Goal: Information Seeking & Learning: Compare options

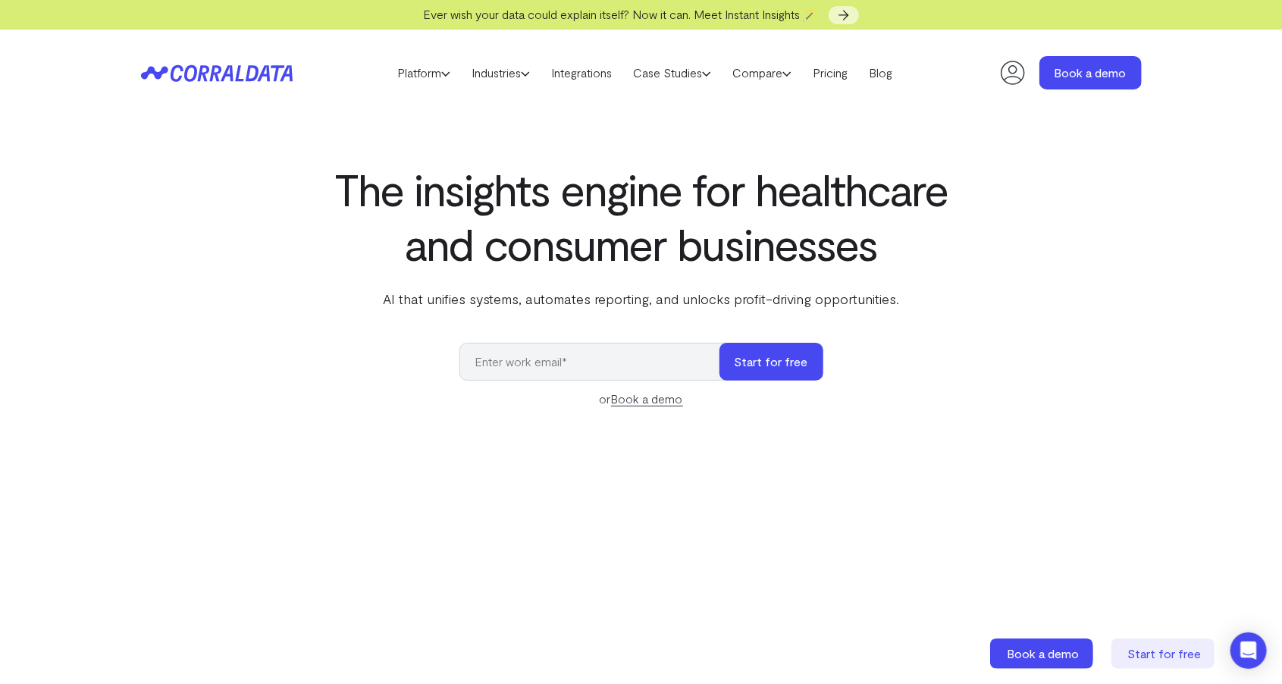
click at [102, 246] on div "The insights engine for healthcare and consumer businesses AI that unifies syst…" at bounding box center [640, 527] width 1091 height 732
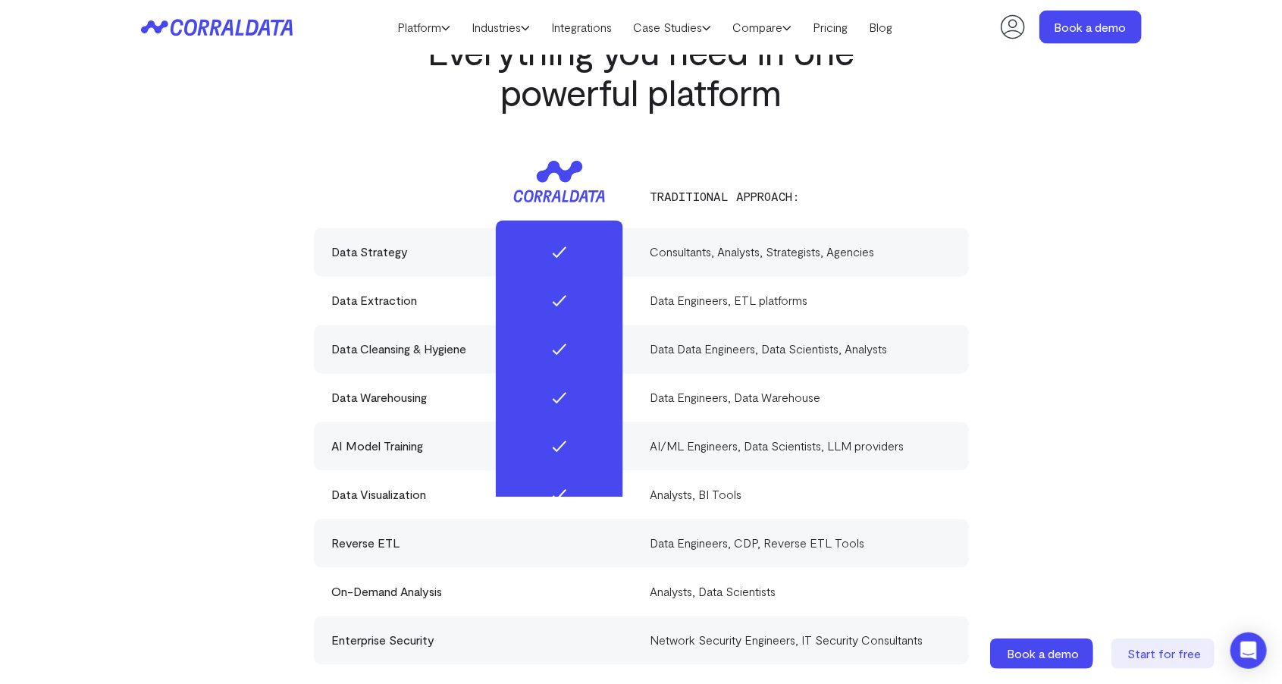
scroll to position [4463, 0]
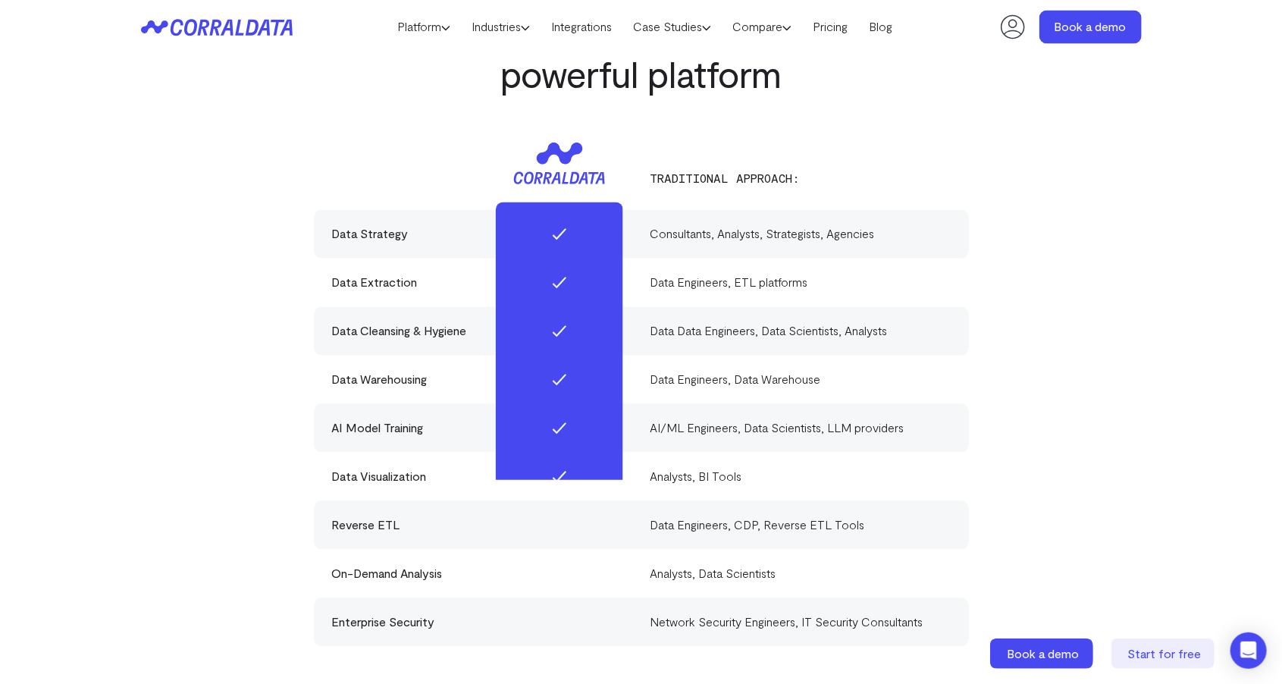
click at [355, 224] on div "Data Strategy Consultants, Analysts, Strategists, Agencies" at bounding box center [641, 234] width 655 height 49
click at [408, 30] on link "Platform" at bounding box center [424, 27] width 74 height 23
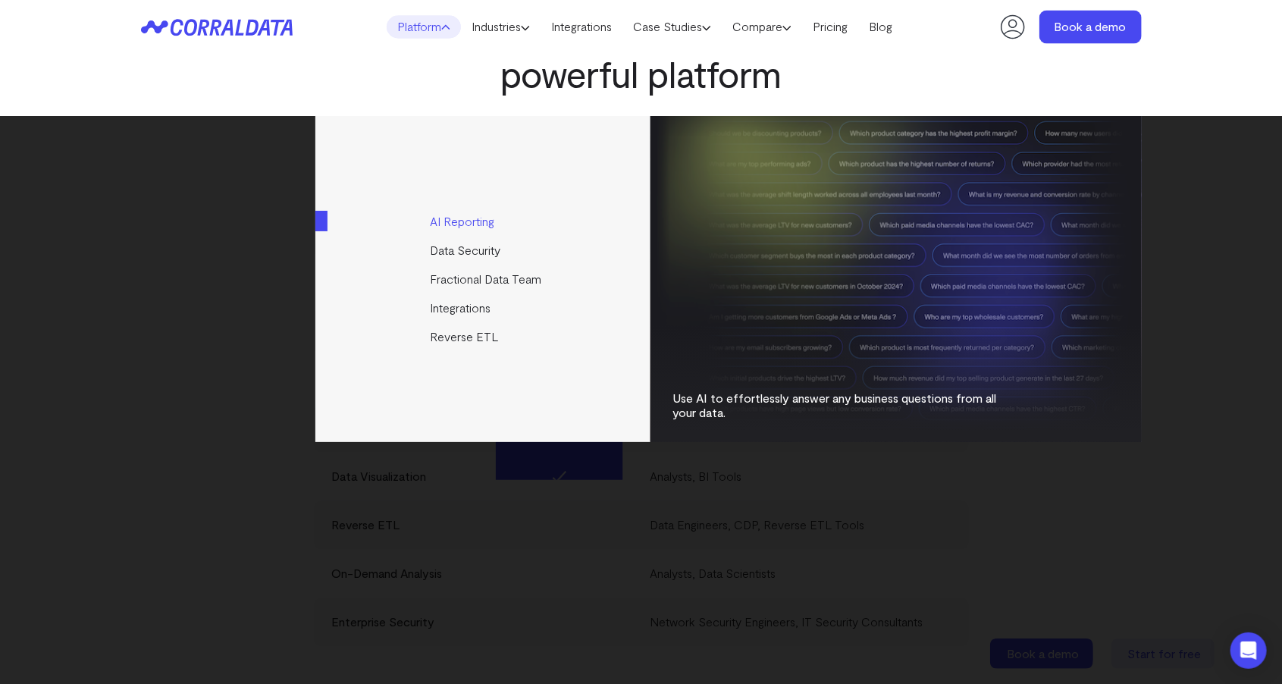
click at [444, 233] on link "AI Reporting" at bounding box center [483, 221] width 337 height 29
click at [450, 235] on link "AI Reporting" at bounding box center [483, 221] width 337 height 29
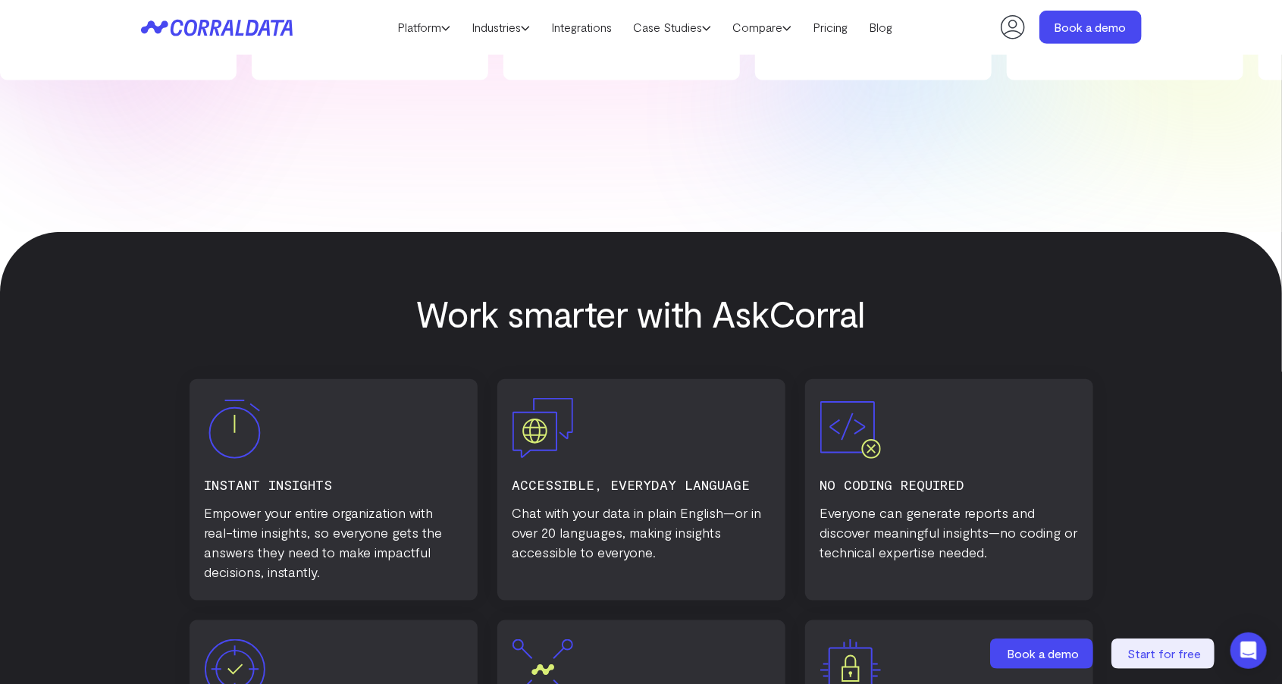
scroll to position [591, 0]
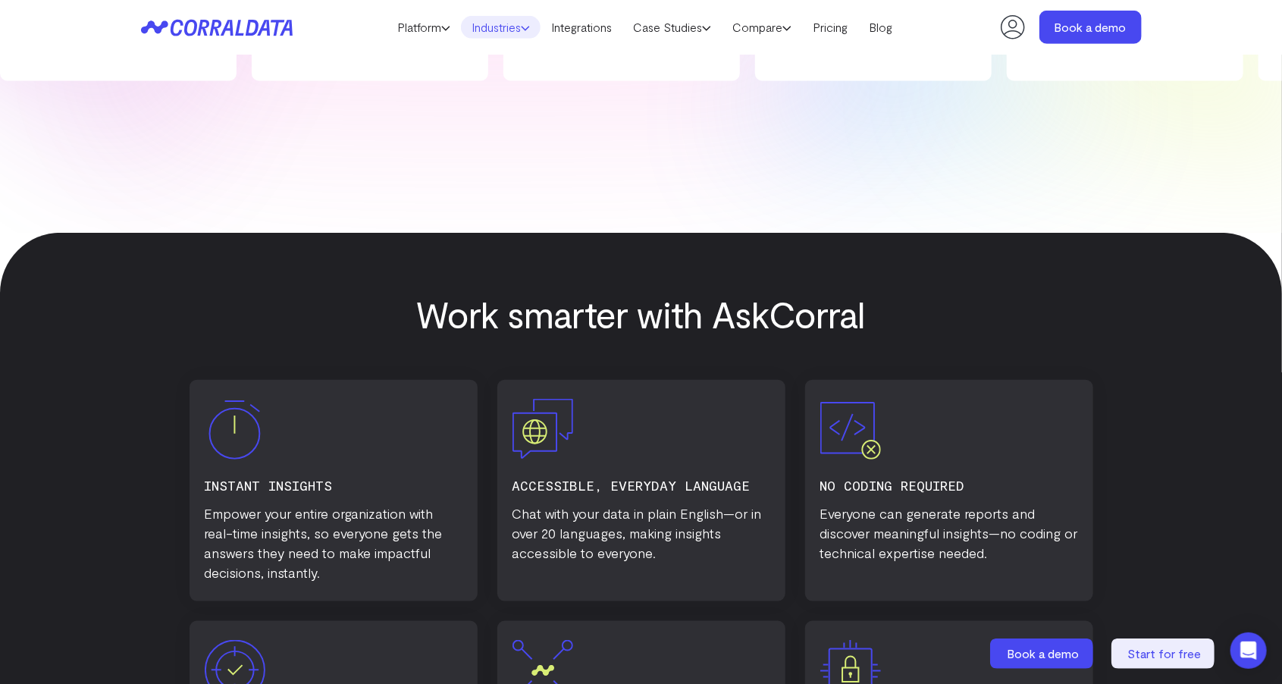
click at [499, 35] on link "Industries" at bounding box center [501, 27] width 80 height 23
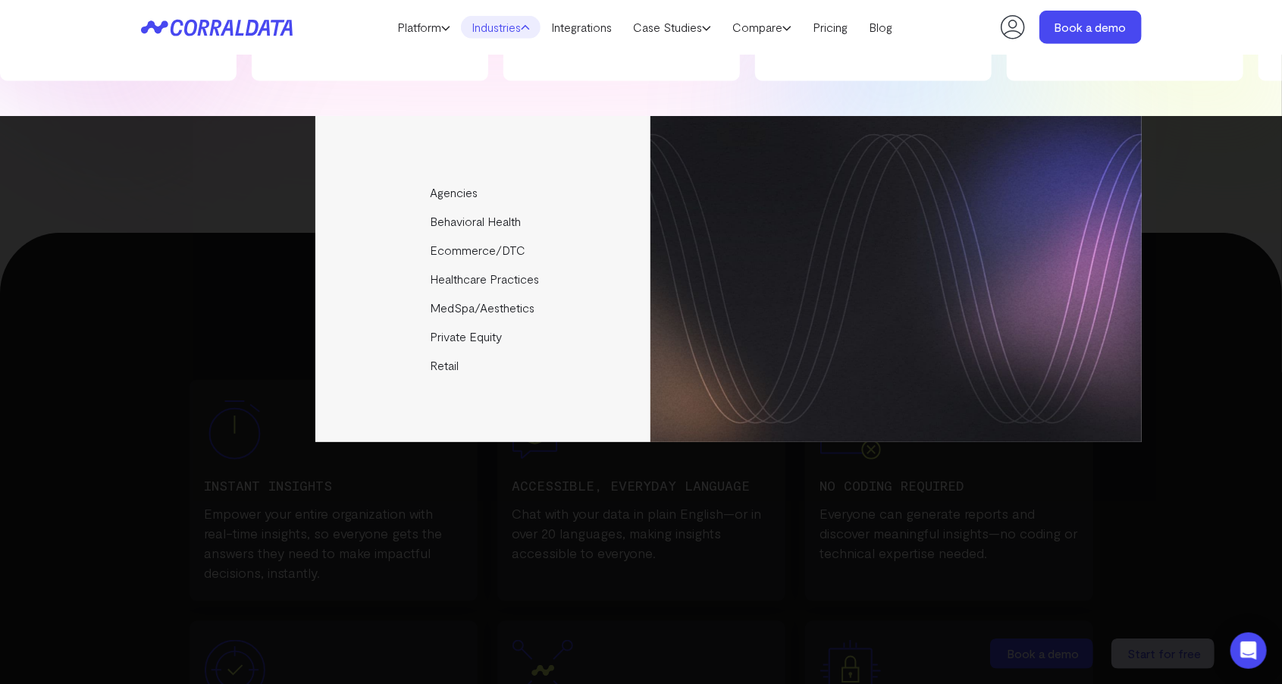
click at [10, 36] on div "Platform AI Reporting Use AI to effortlessly answer any business questions from…" at bounding box center [641, 27] width 1282 height 55
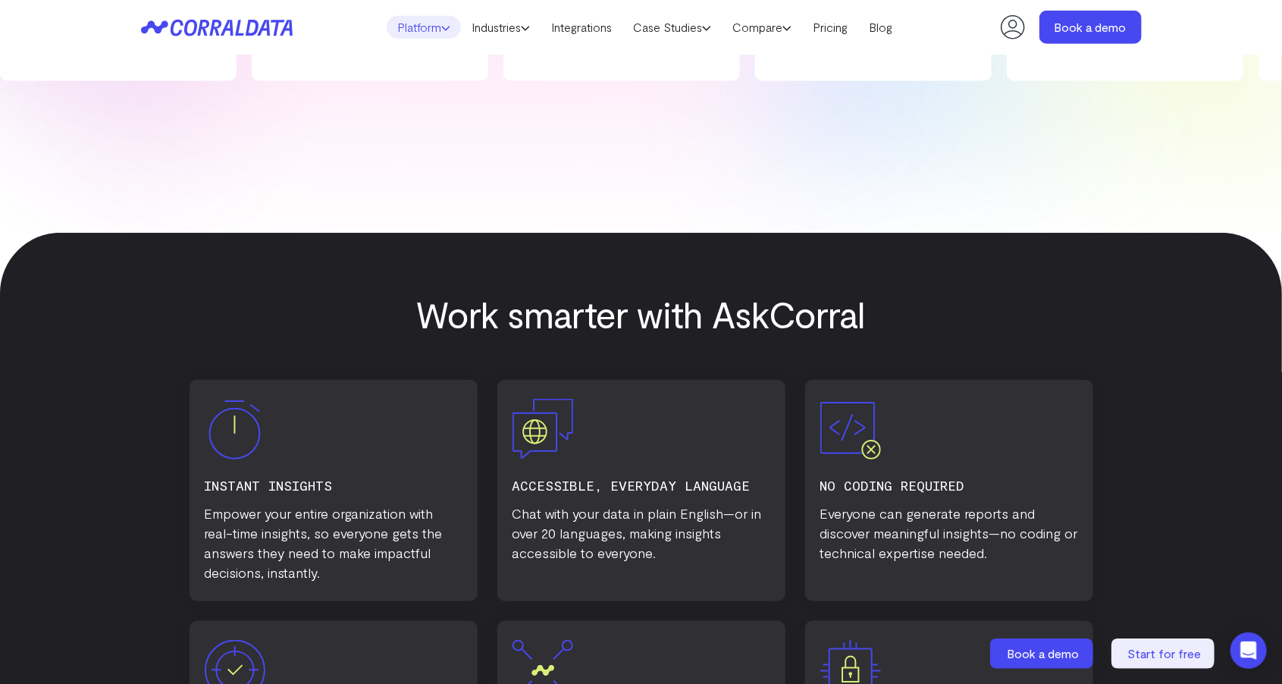
click at [406, 27] on link "Platform" at bounding box center [424, 27] width 74 height 23
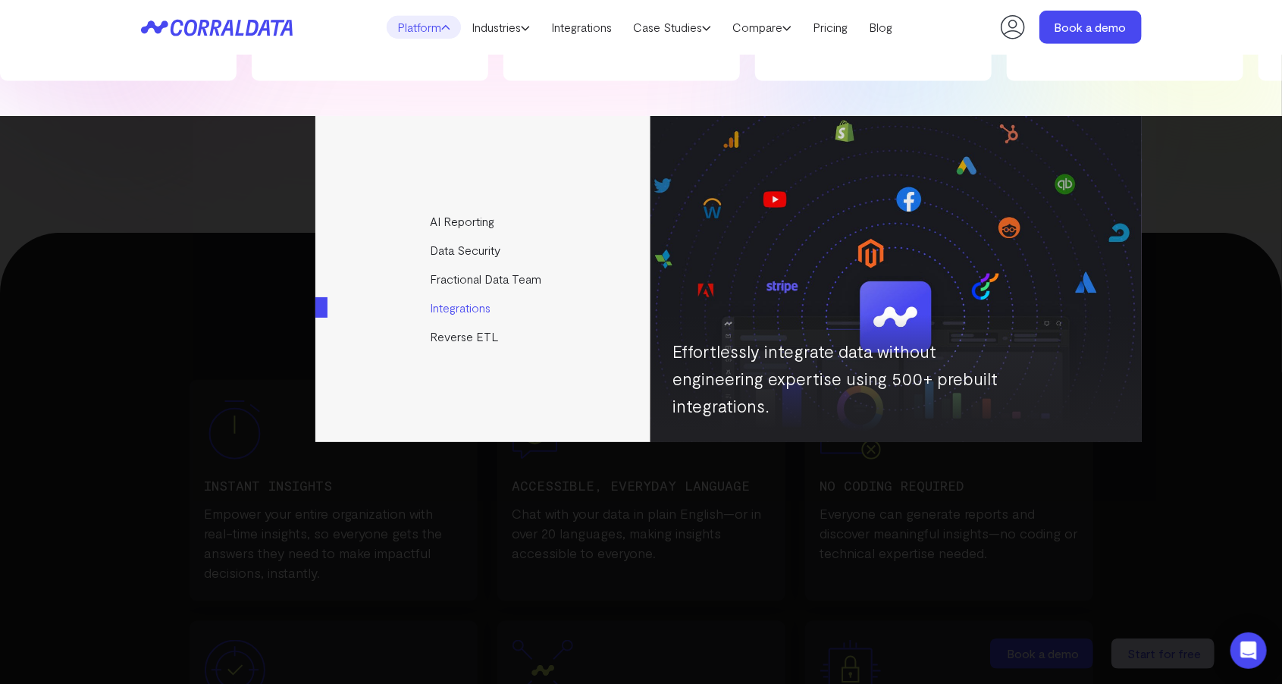
click at [444, 306] on link "Integrations" at bounding box center [483, 307] width 337 height 29
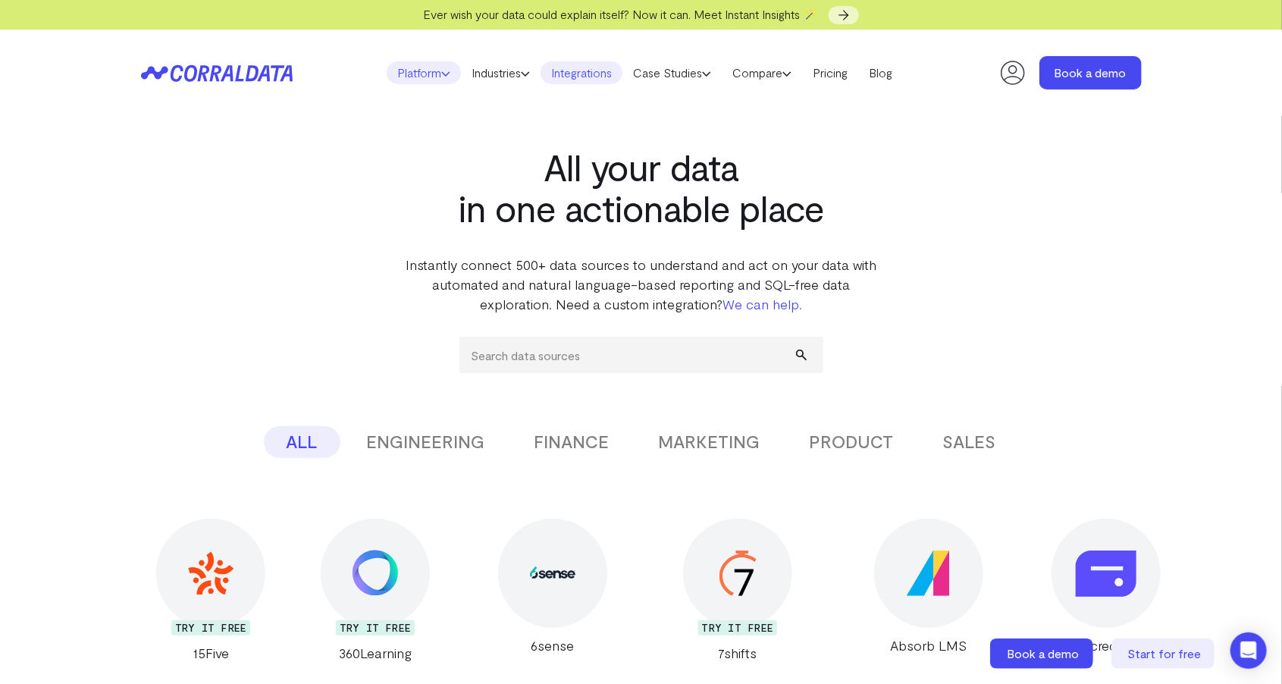
click at [404, 74] on link "Platform" at bounding box center [424, 72] width 74 height 23
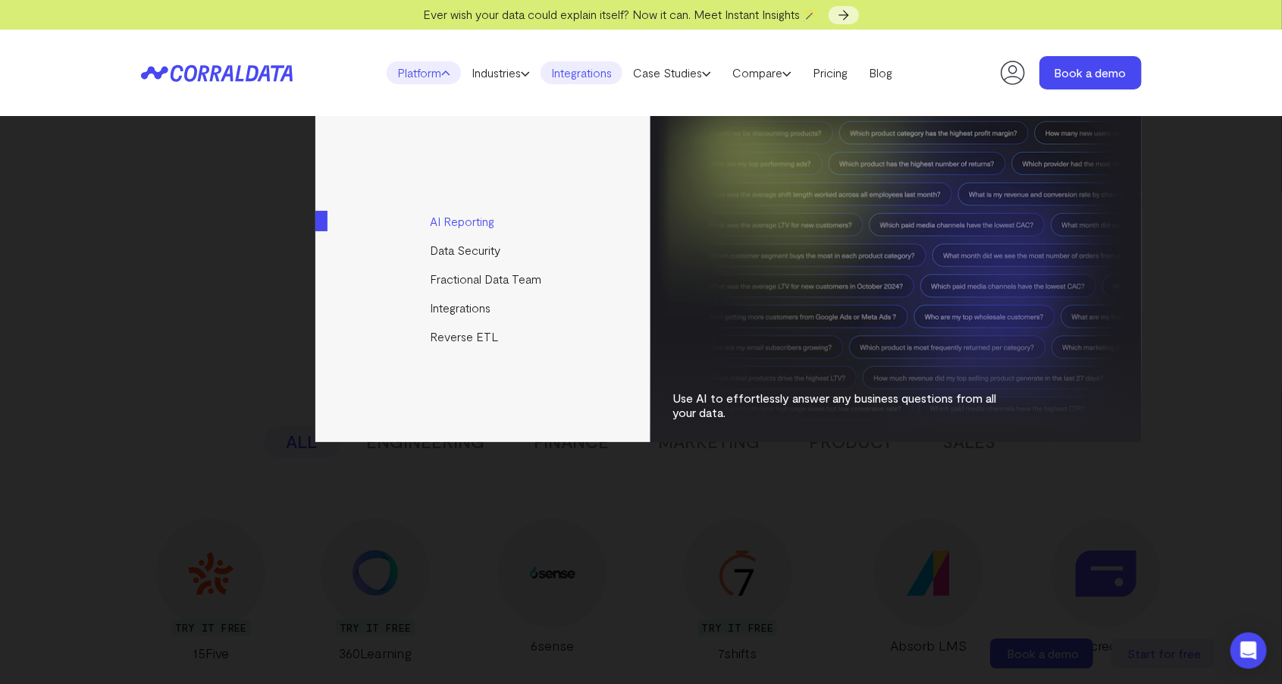
click at [452, 224] on link "AI Reporting" at bounding box center [483, 221] width 337 height 29
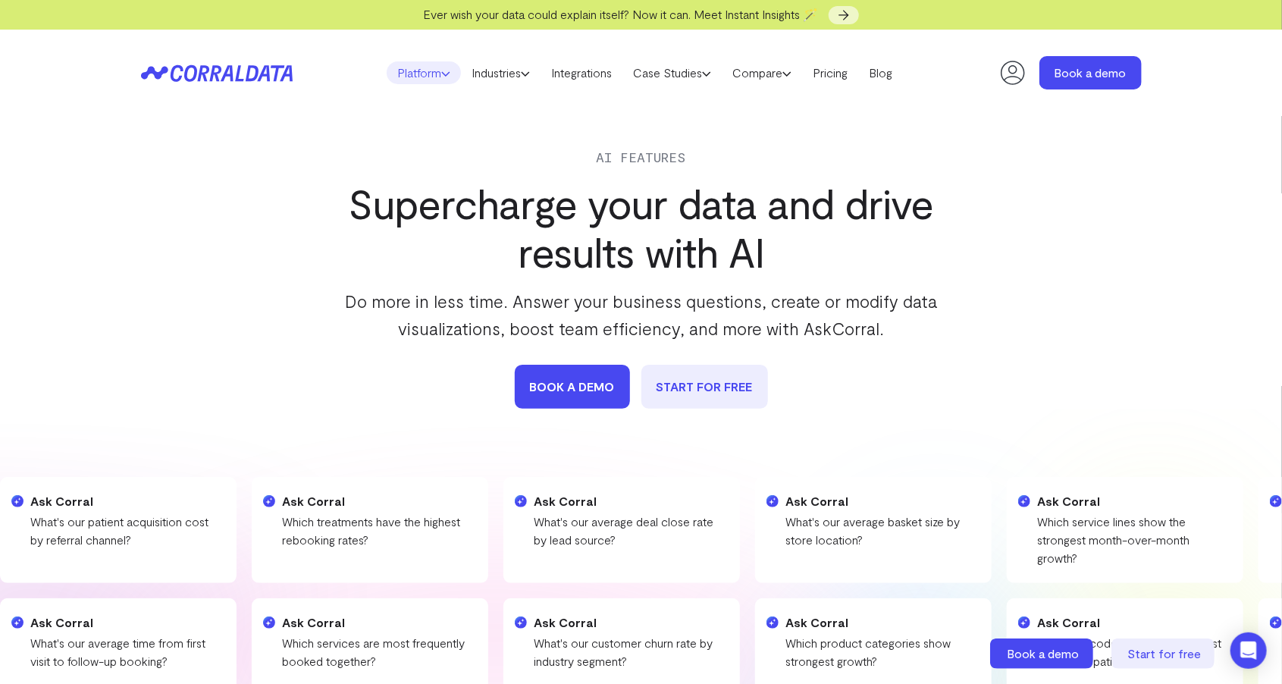
click at [417, 80] on link "Platform" at bounding box center [424, 72] width 74 height 23
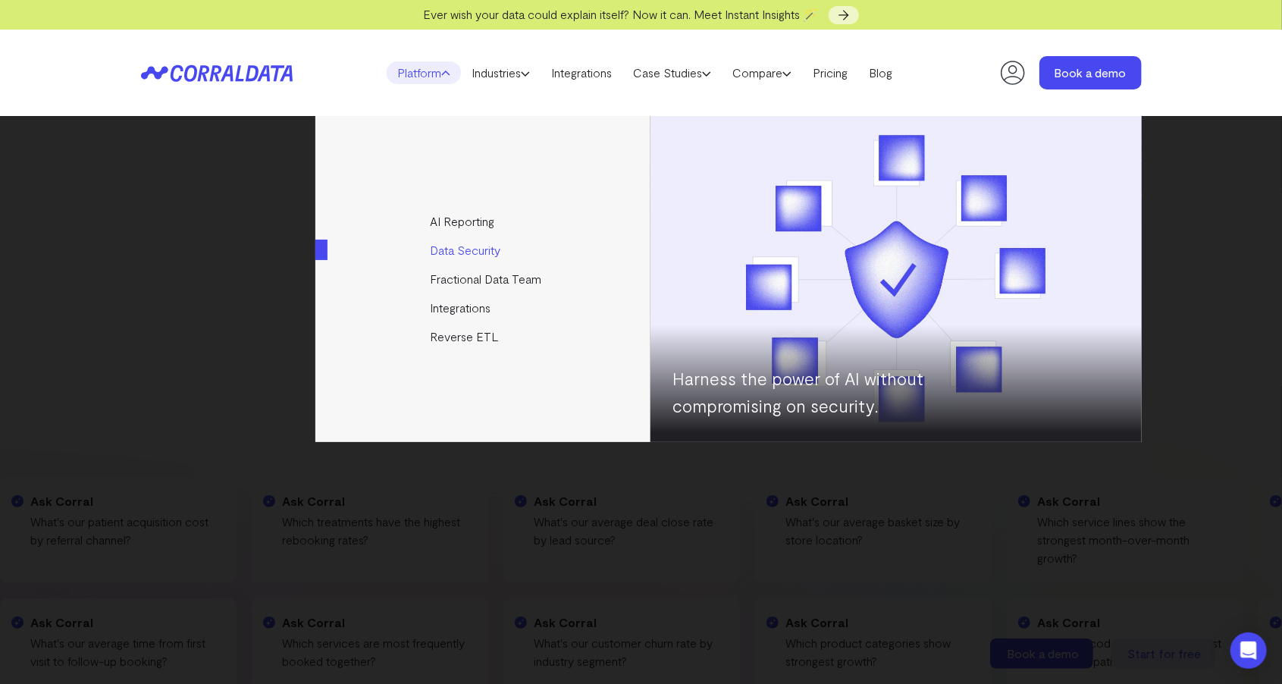
click at [449, 254] on link "Data Security" at bounding box center [483, 250] width 337 height 29
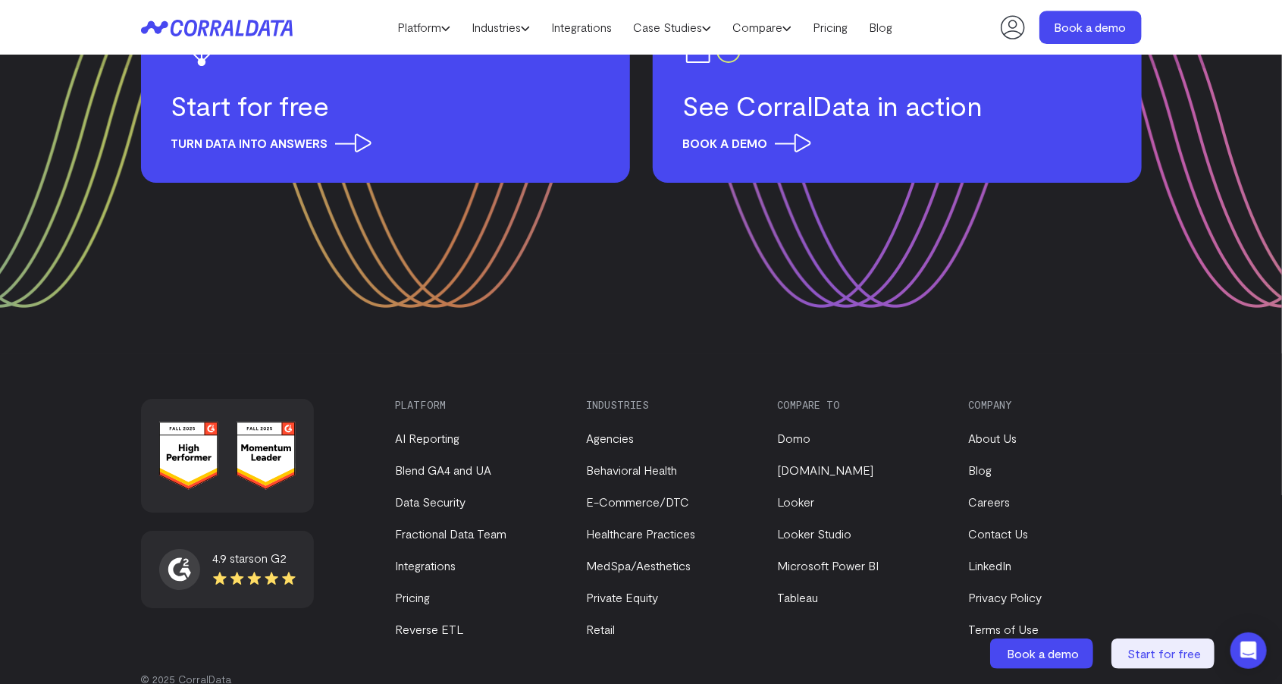
scroll to position [2614, 0]
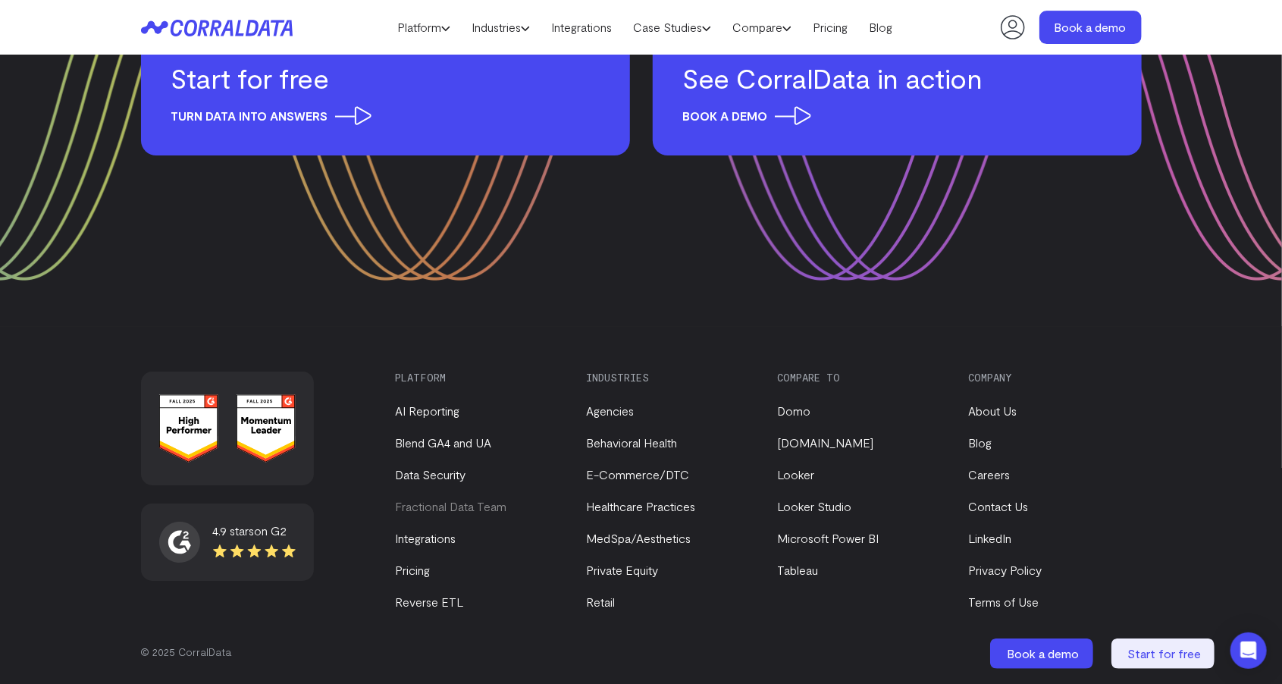
click at [420, 508] on link "Fractional Data Team" at bounding box center [451, 506] width 111 height 14
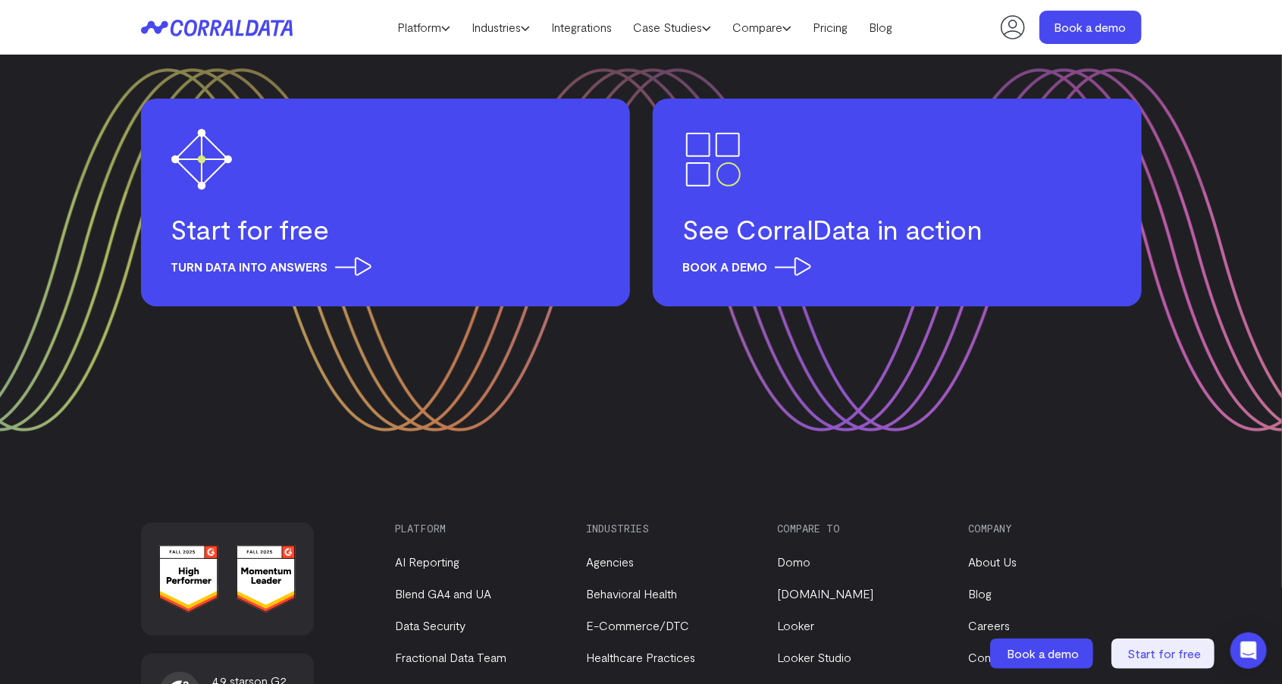
scroll to position [3032, 0]
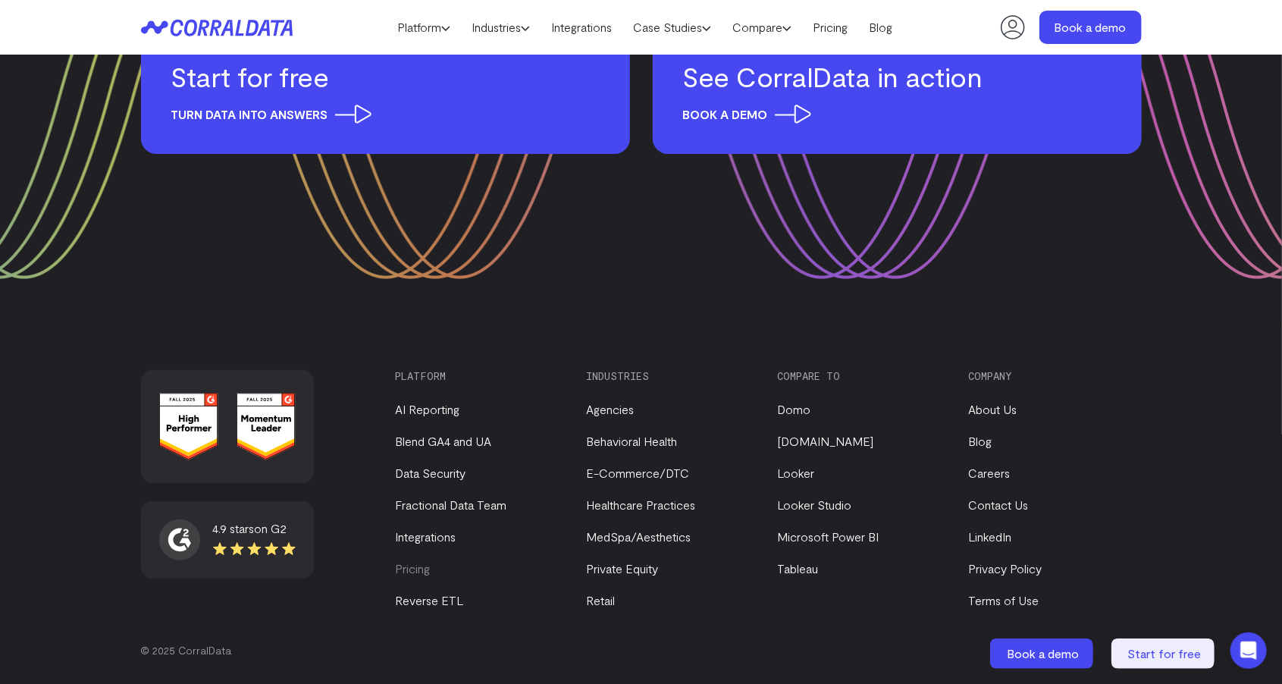
click at [415, 571] on link "Pricing" at bounding box center [413, 568] width 35 height 14
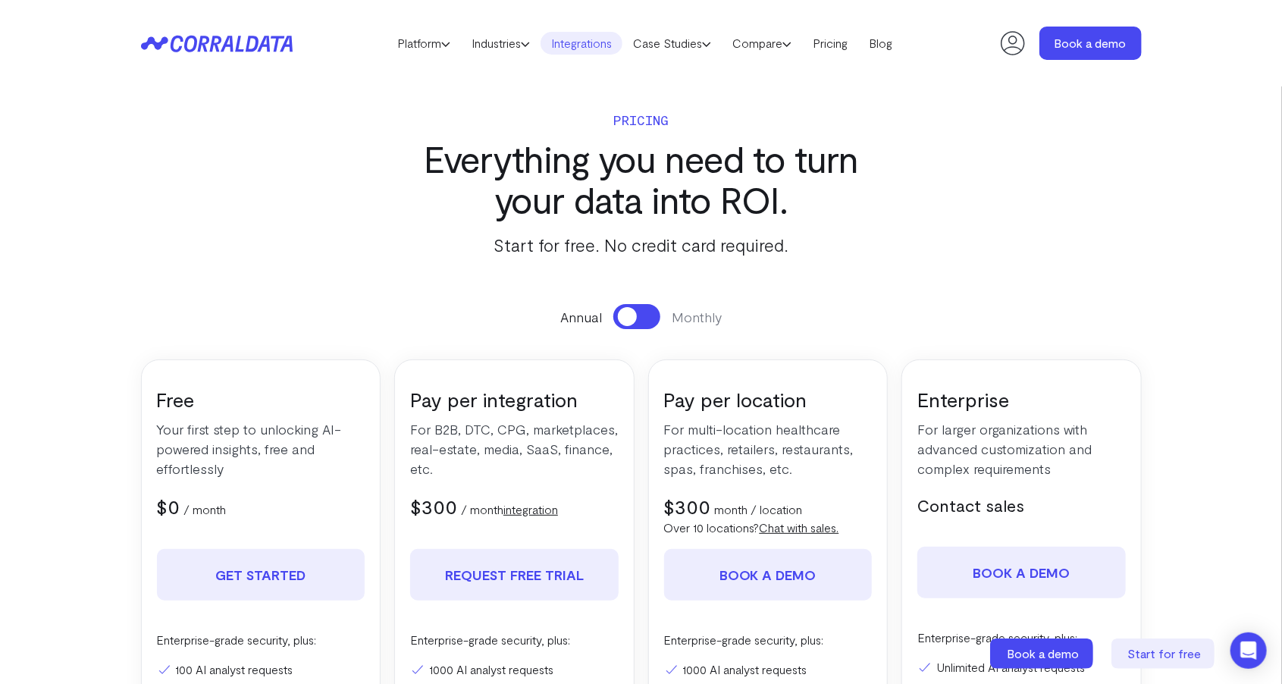
click at [586, 49] on link "Integrations" at bounding box center [581, 43] width 82 height 23
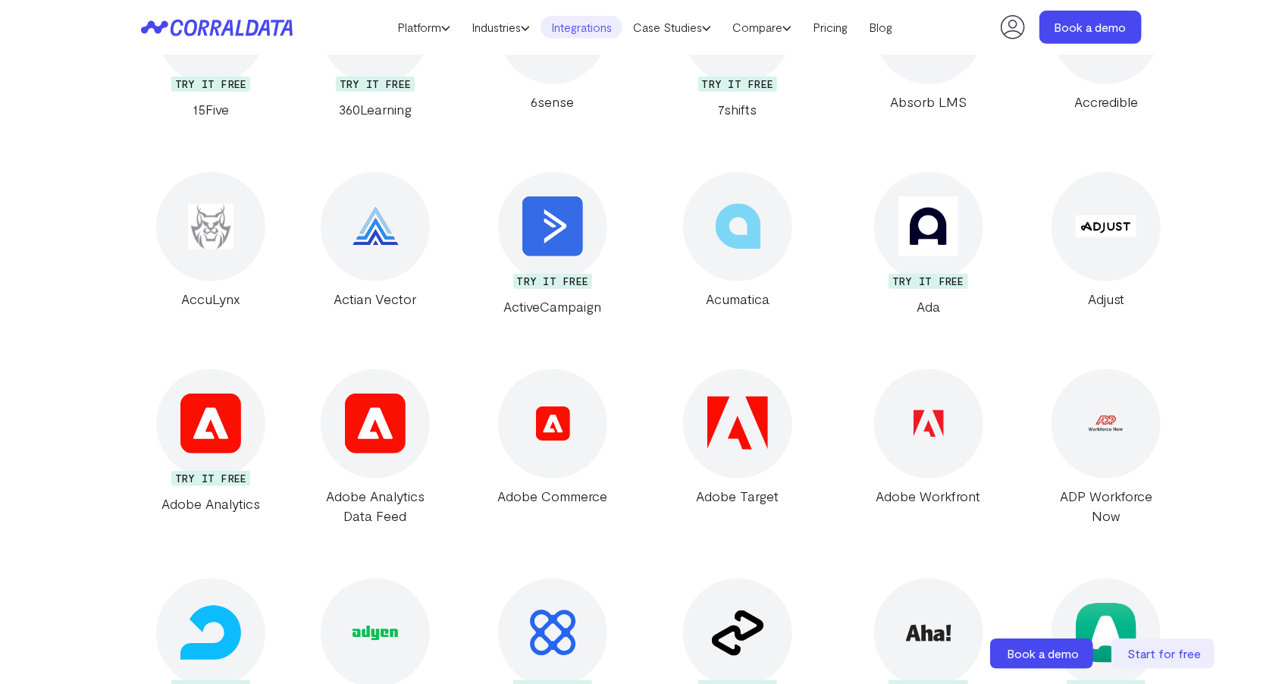
scroll to position [646, 0]
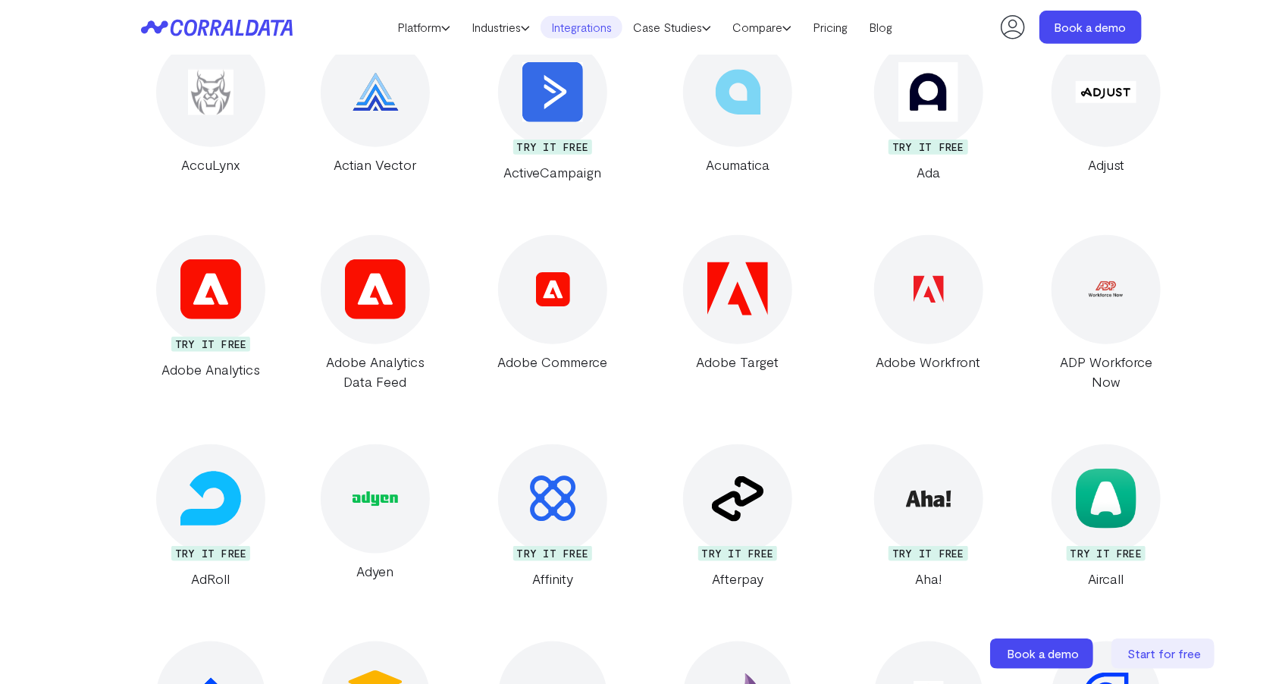
click at [381, 305] on img at bounding box center [375, 289] width 60 height 60
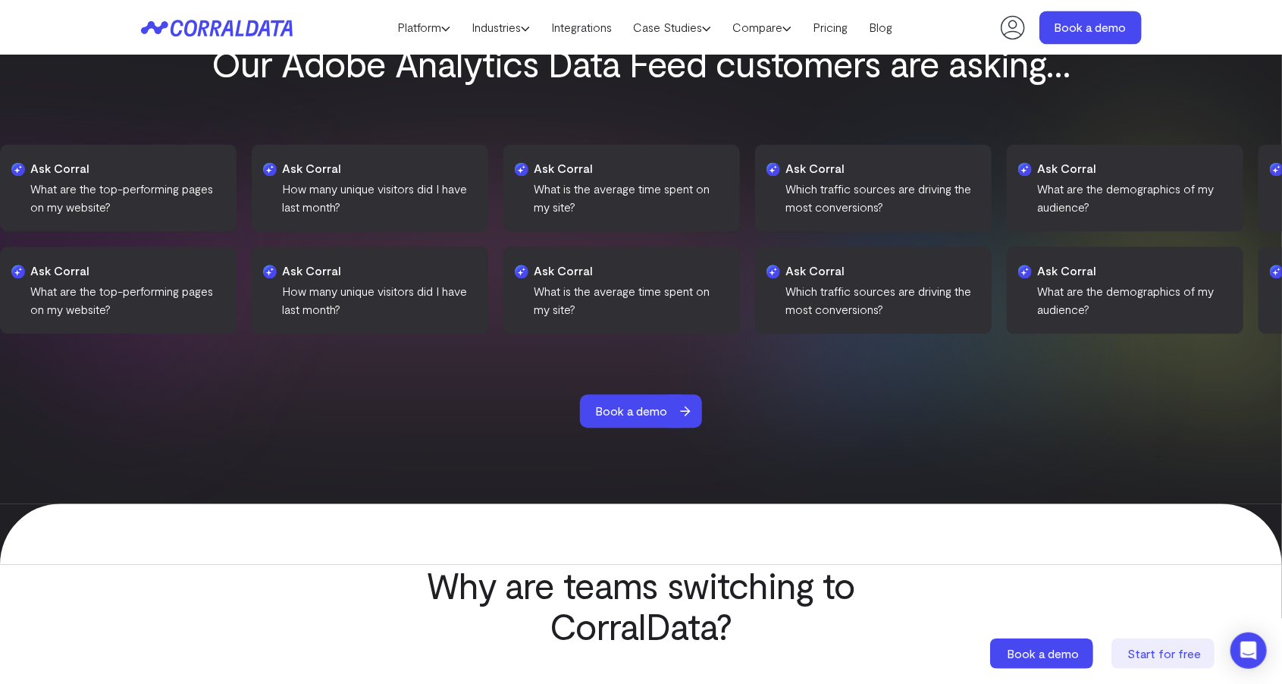
scroll to position [1695, 0]
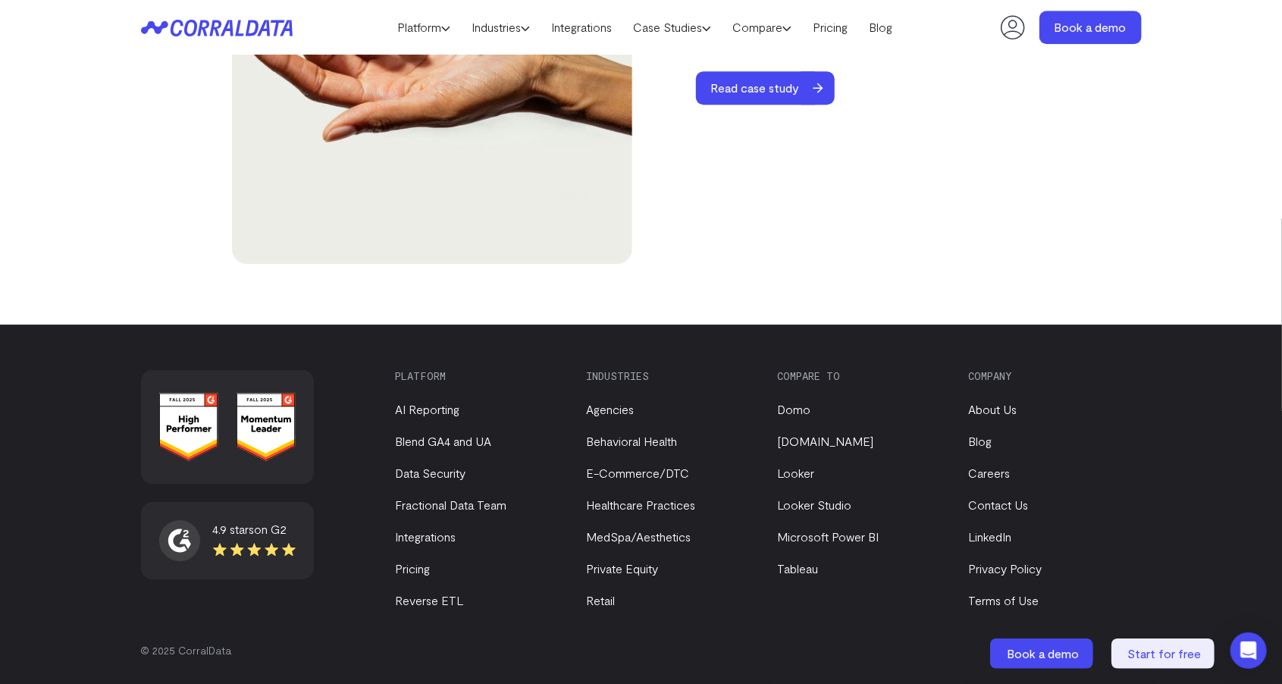
scroll to position [5403, 0]
click at [411, 570] on link "Pricing" at bounding box center [413, 568] width 35 height 14
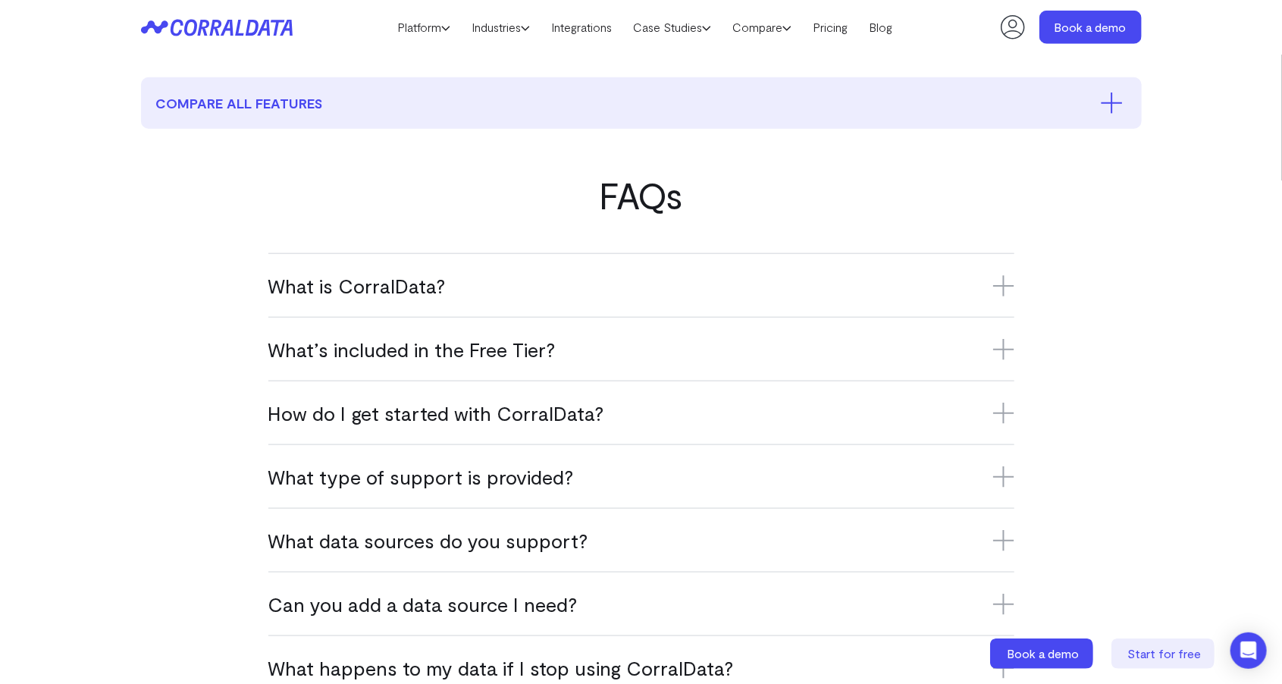
scroll to position [795, 0]
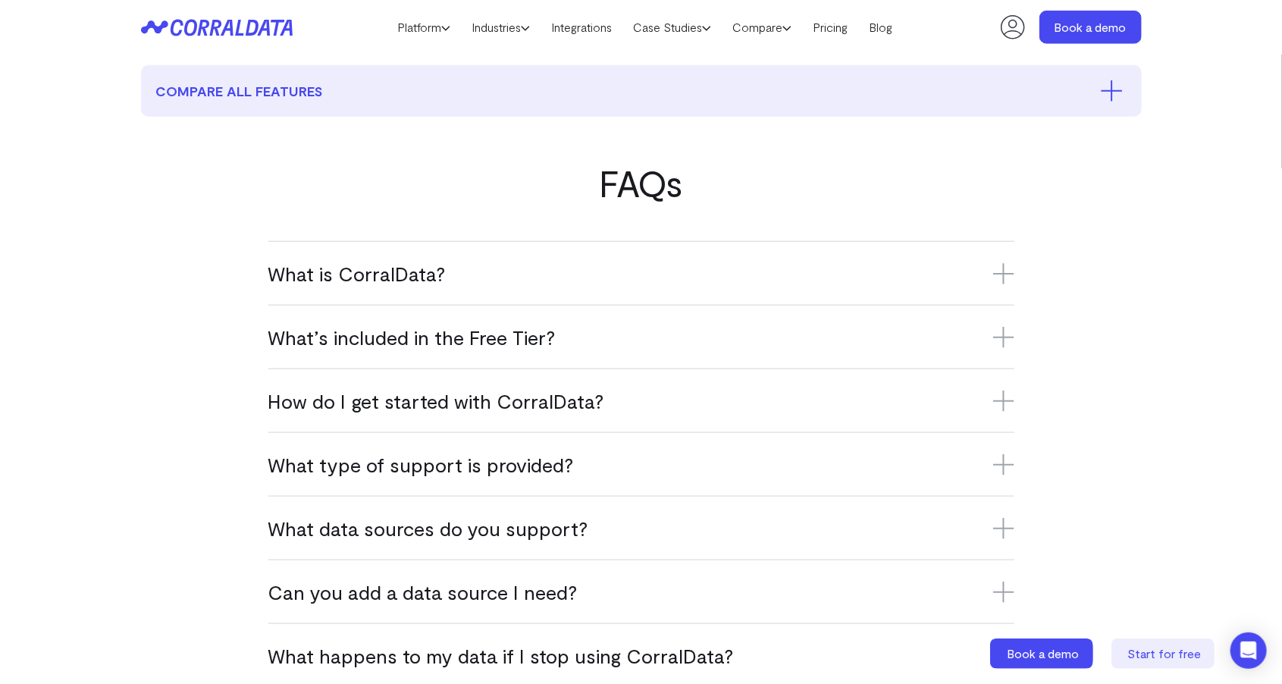
click at [303, 292] on div "What is CorralData? CorralData is an AI-powered data platform that connects ove…" at bounding box center [641, 273] width 746 height 64
click at [302, 277] on h3 "What is CorralData?" at bounding box center [641, 273] width 746 height 25
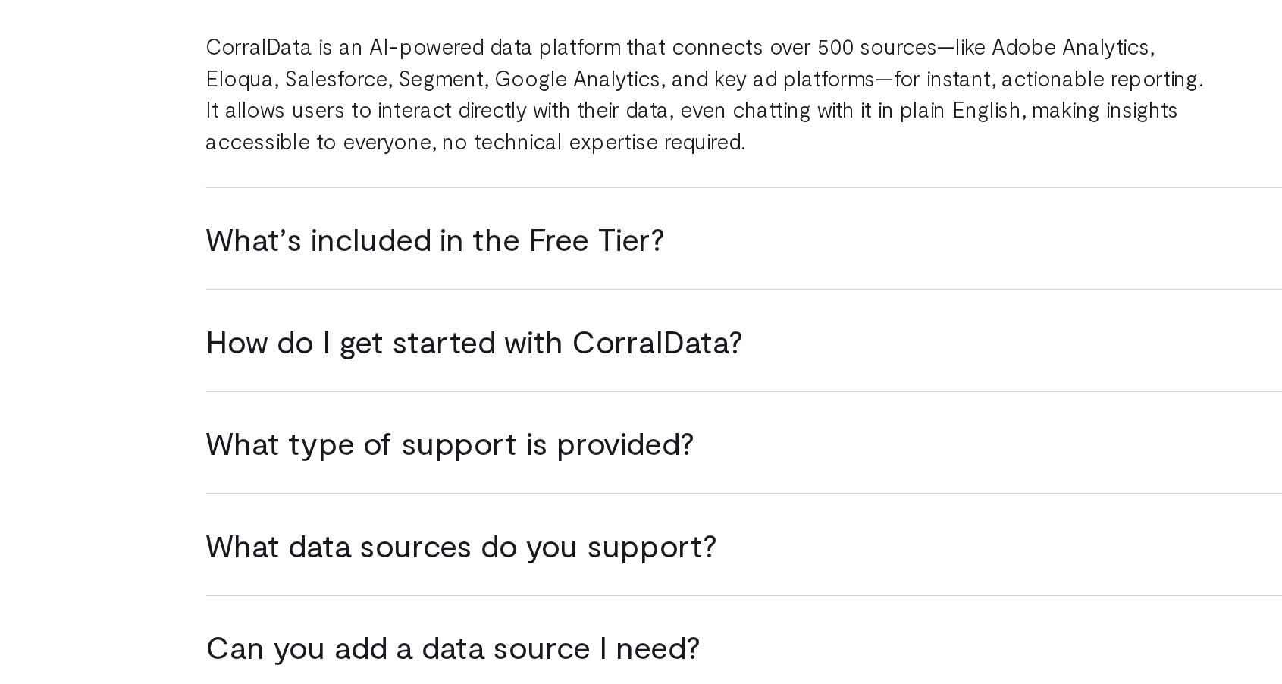
scroll to position [822, 0]
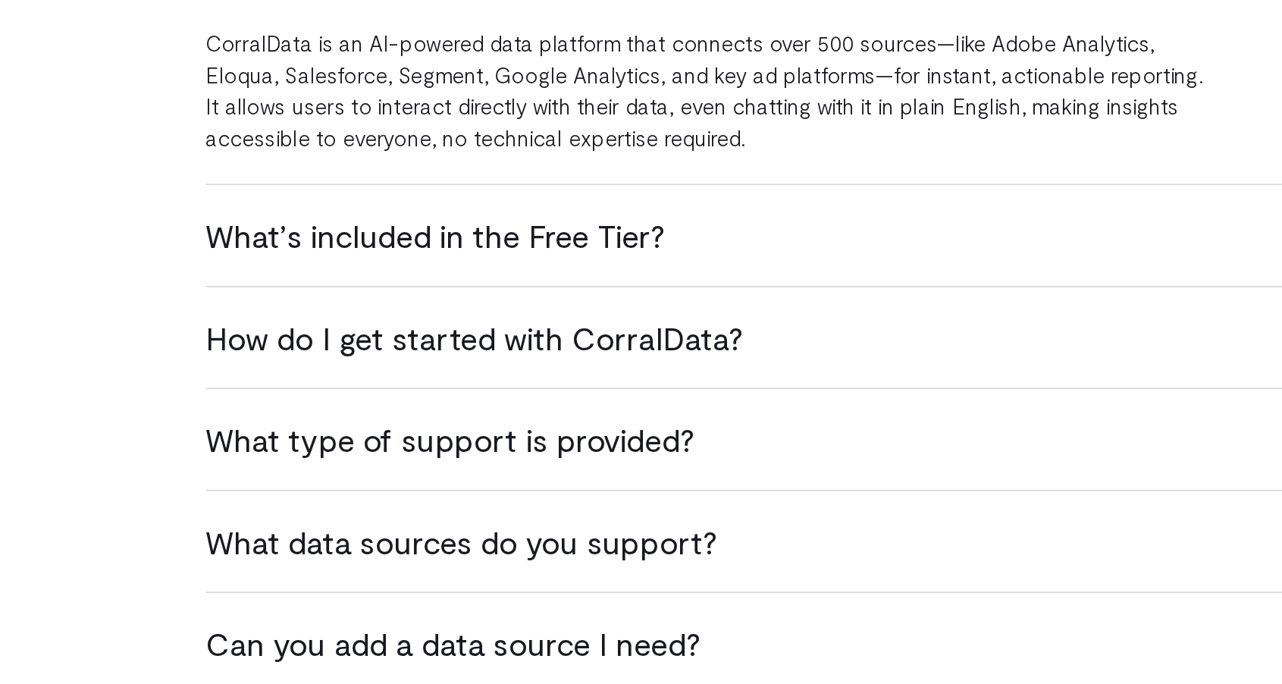
click at [243, 394] on div "FAQs What is CorralData? CorralData is an AI-powered data platform that connect…" at bounding box center [640, 444] width 1091 height 618
click at [276, 417] on div "What’s included in the Free Tier? The Free Tier includes one data source, one u…" at bounding box center [641, 403] width 746 height 64
click at [282, 404] on h3 "What’s included in the Free Tier?" at bounding box center [641, 403] width 746 height 25
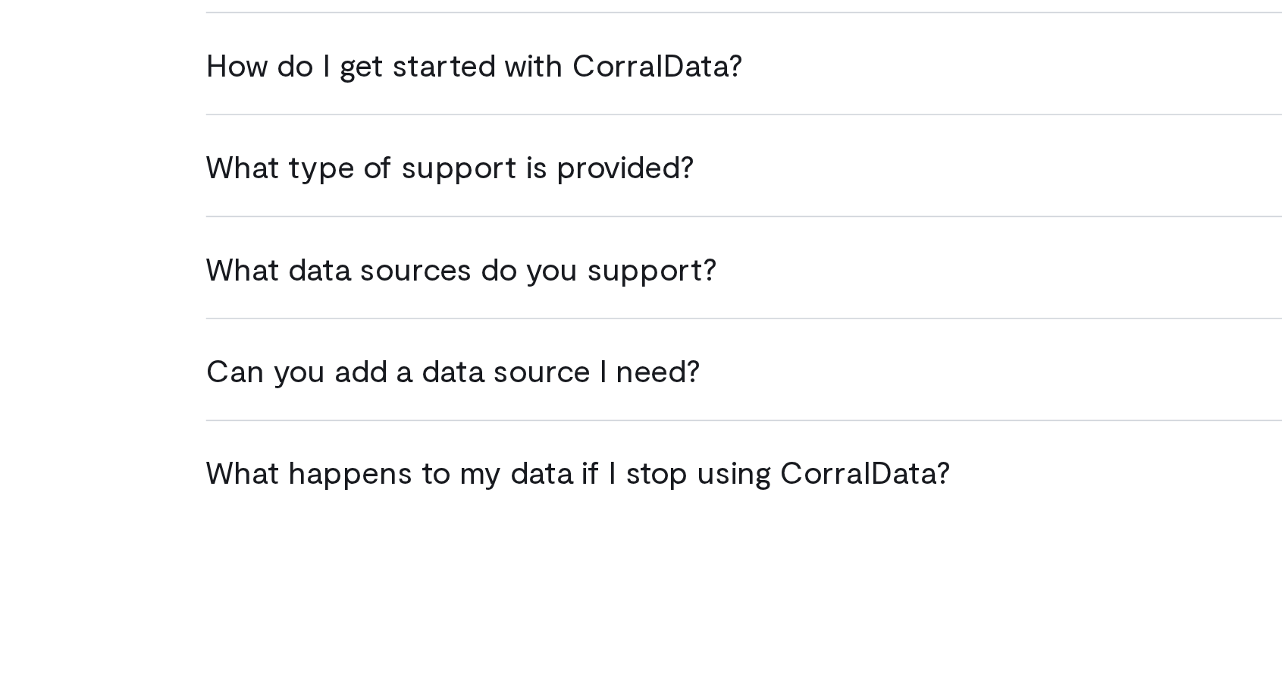
scroll to position [955, 0]
click at [282, 431] on h3 "What data sources do you support?" at bounding box center [641, 422] width 746 height 25
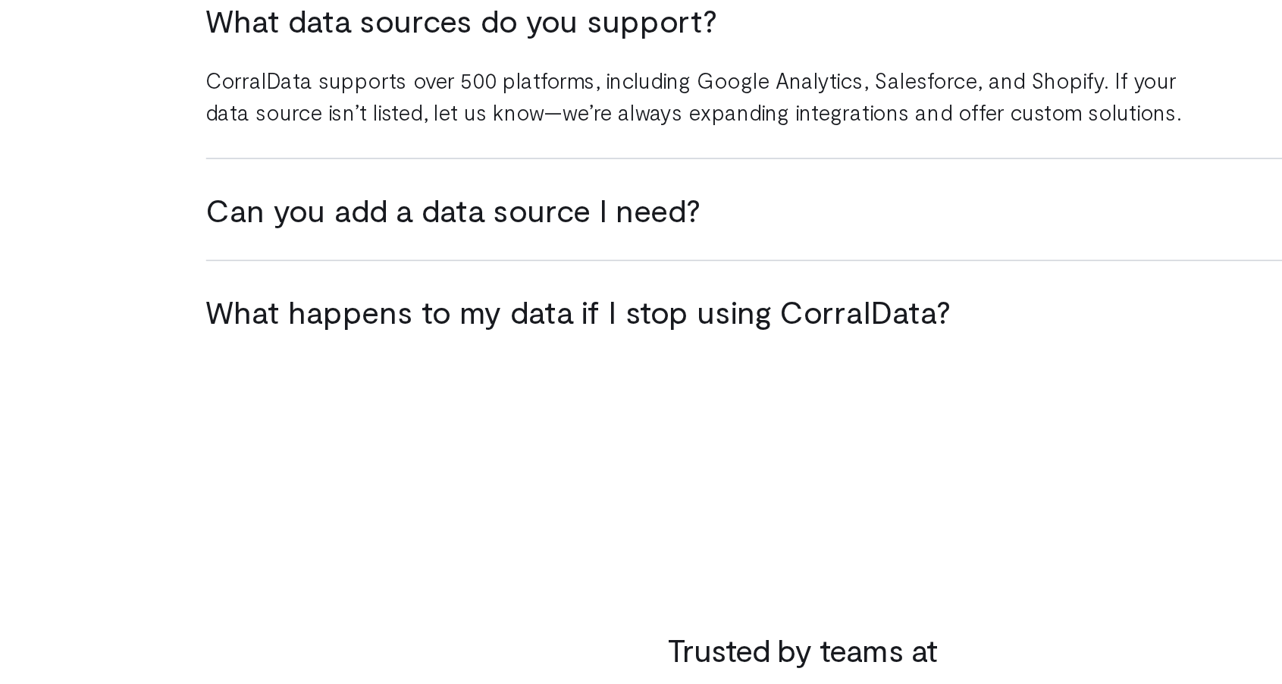
scroll to position [1070, 0]
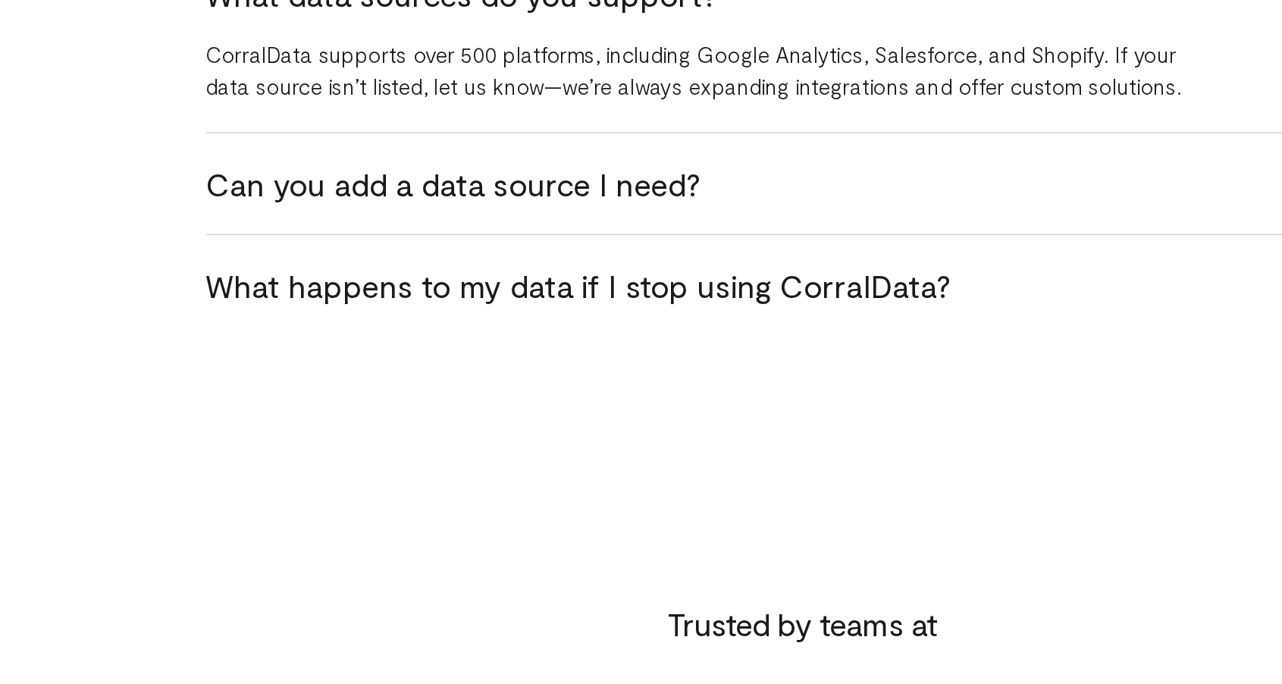
click at [286, 377] on h3 "Can you add a data source I need?" at bounding box center [641, 370] width 746 height 25
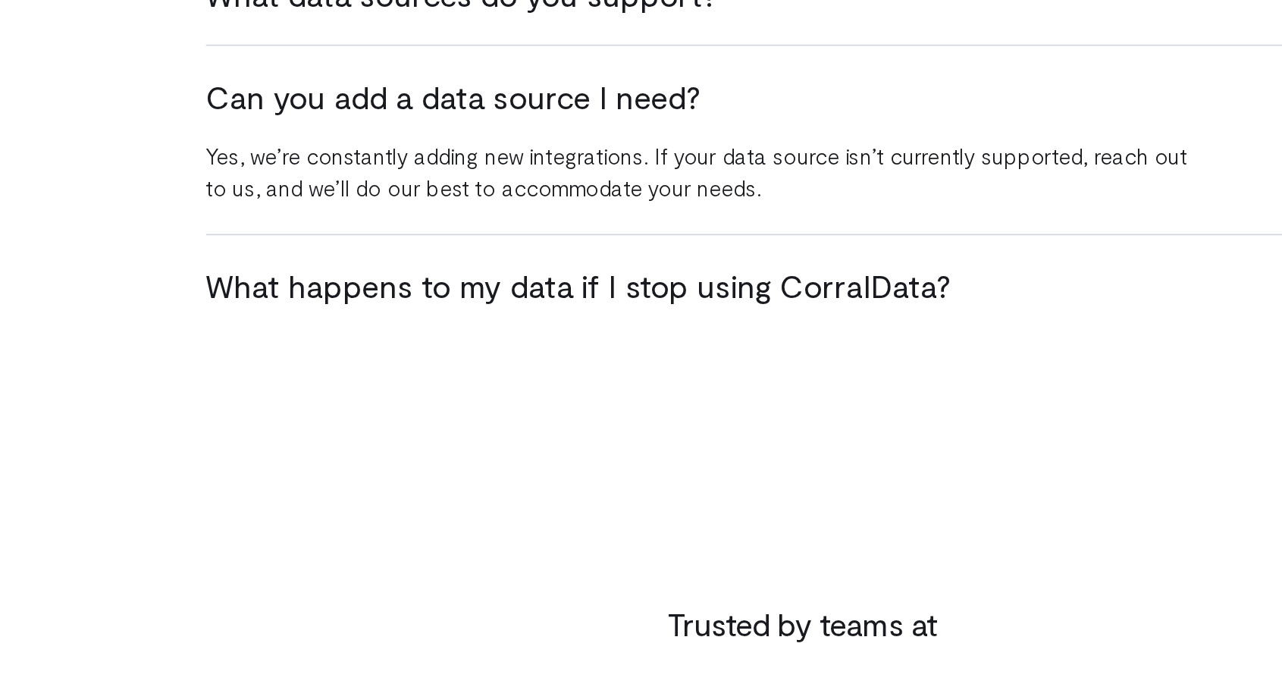
click at [271, 433] on h3 "What happens to my data if I stop using CorralData?" at bounding box center [641, 434] width 746 height 25
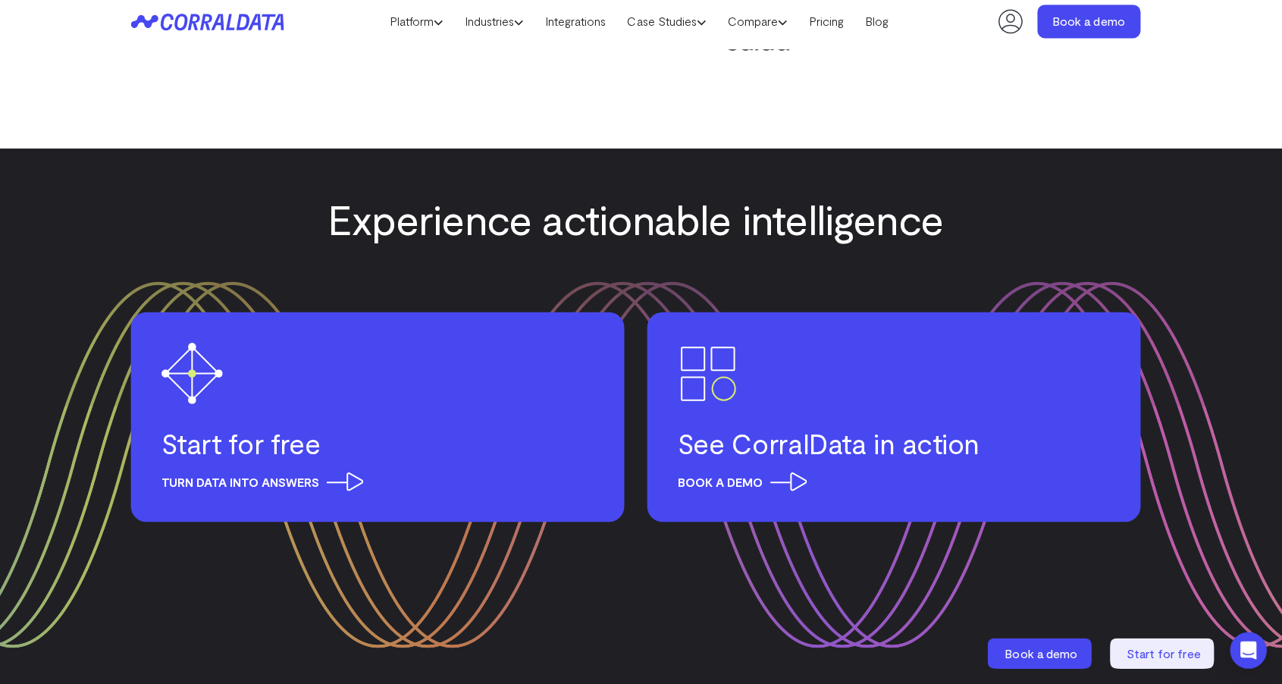
scroll to position [1867, 0]
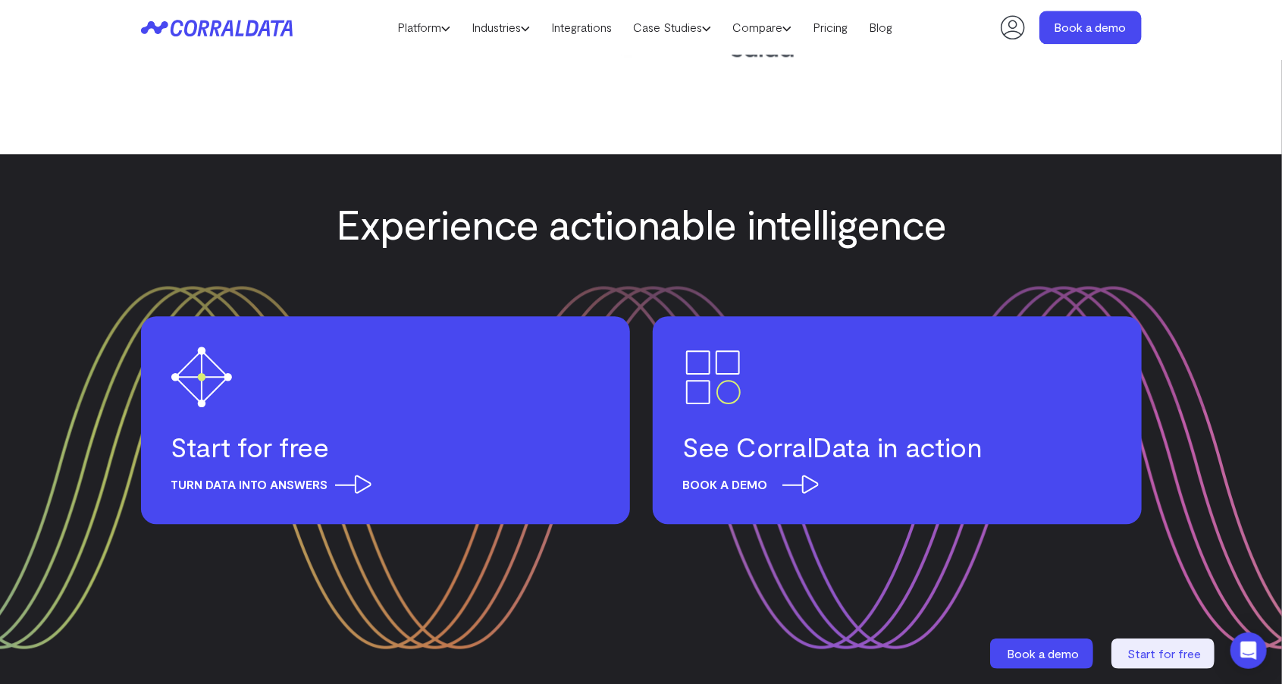
click at [710, 459] on h3 "See CorralData in action" at bounding box center [897, 446] width 428 height 33
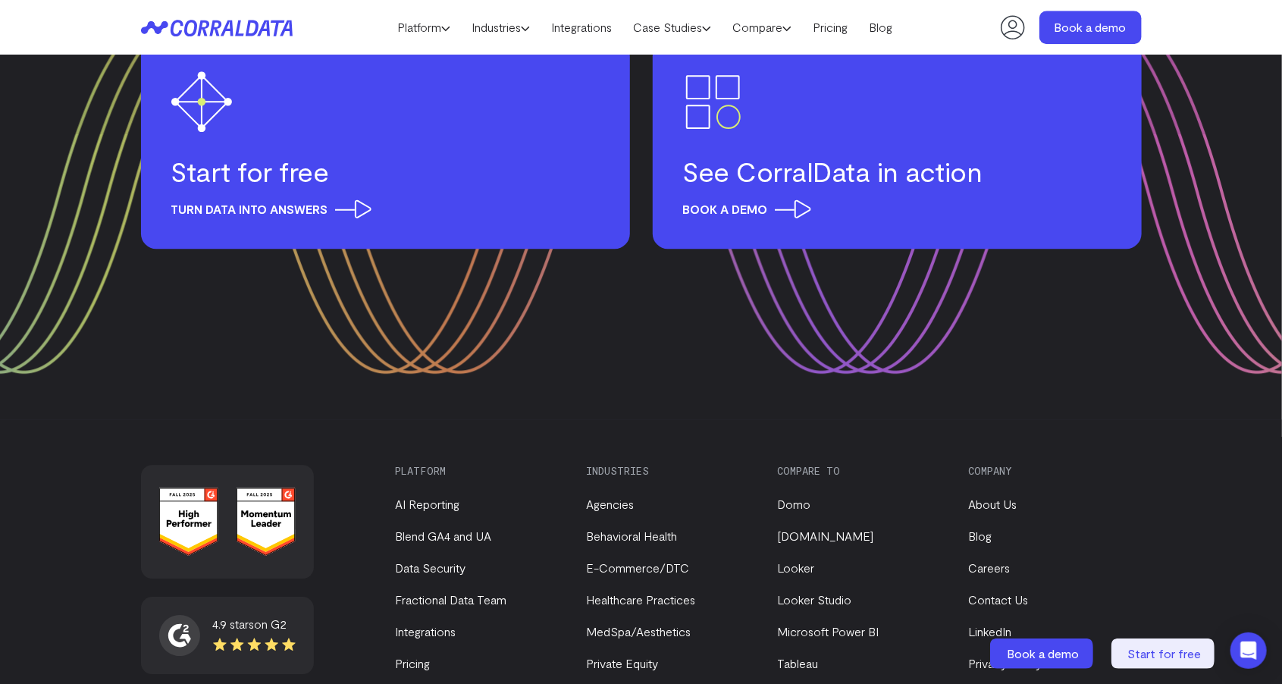
scroll to position [2159, 0]
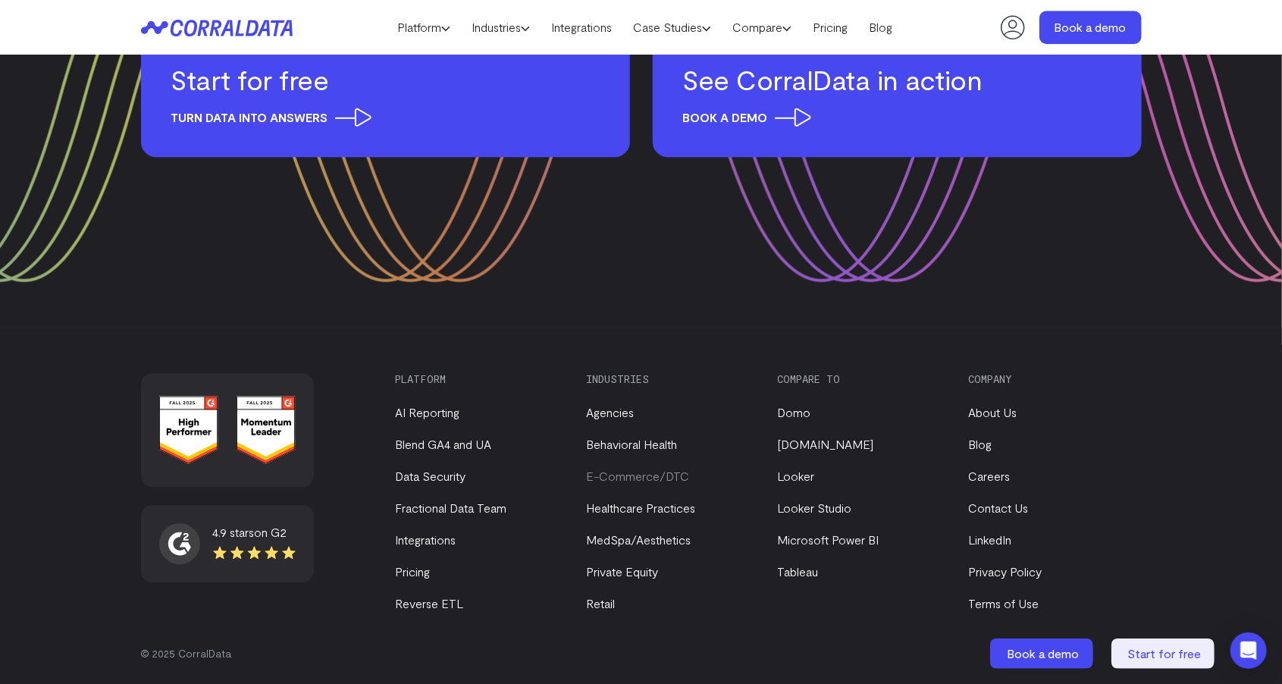
click at [606, 476] on link "E-Commerce/DTC" at bounding box center [638, 475] width 103 height 14
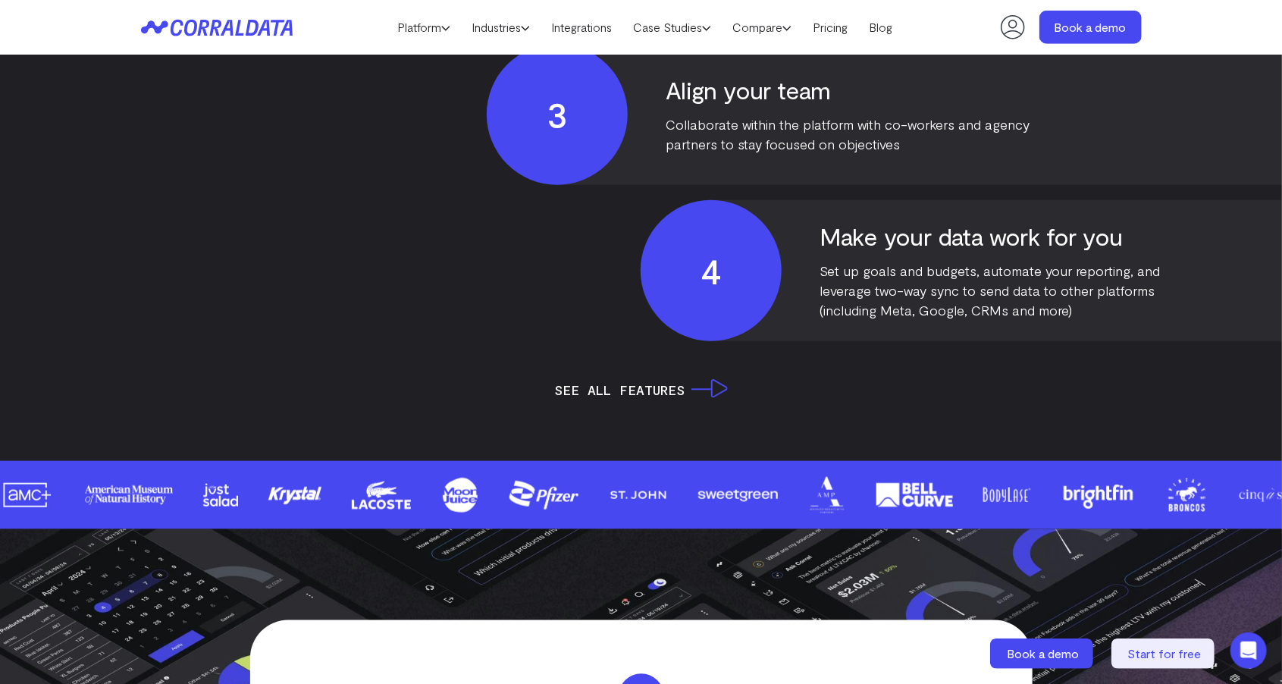
scroll to position [3578, 0]
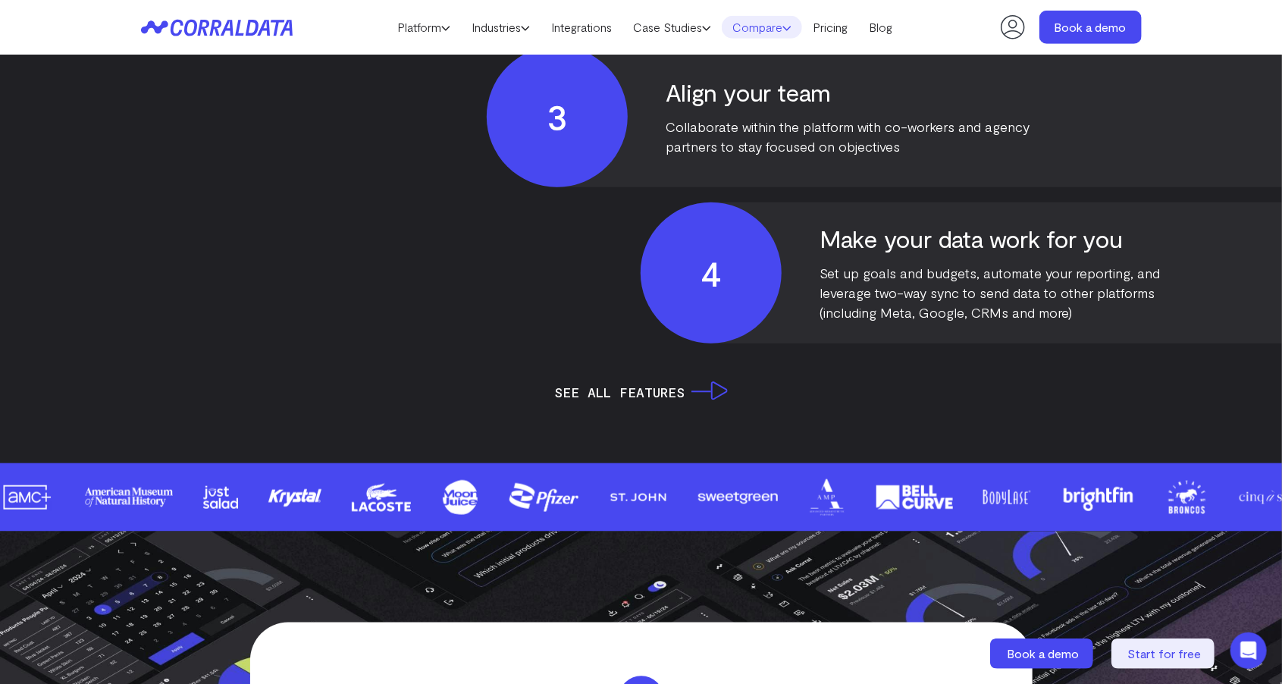
click at [761, 32] on link "Compare" at bounding box center [761, 27] width 80 height 23
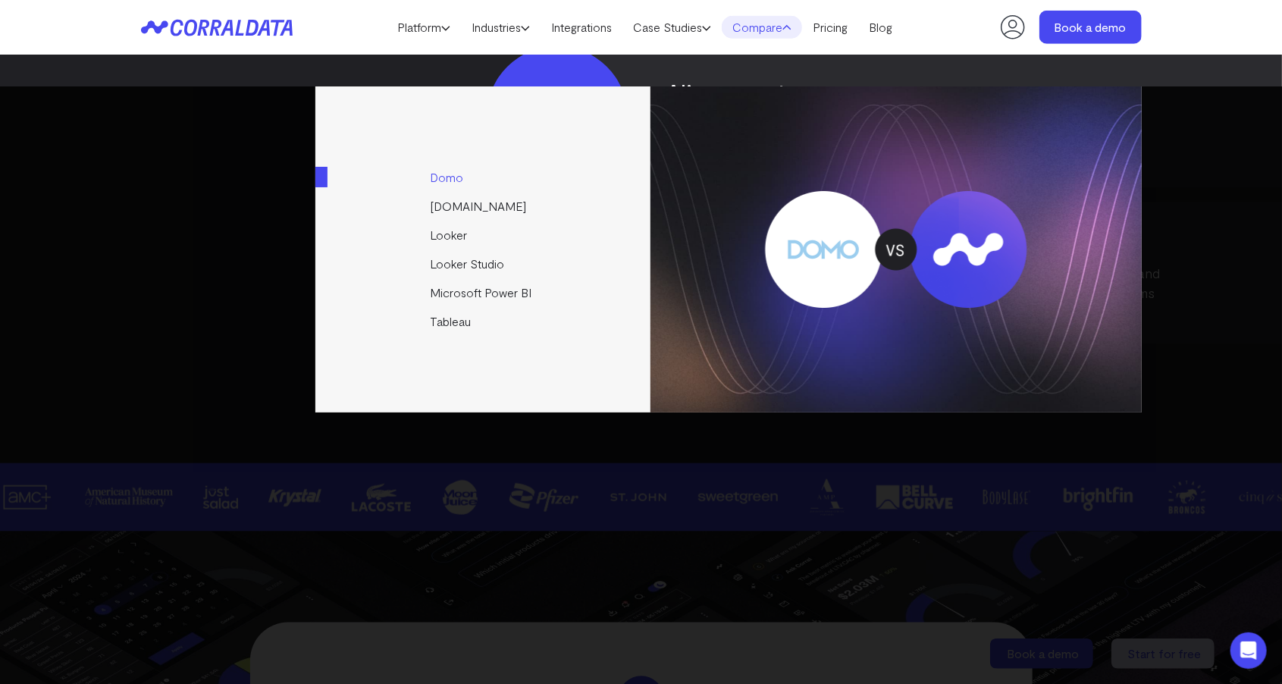
click at [428, 174] on link "Domo" at bounding box center [483, 177] width 337 height 29
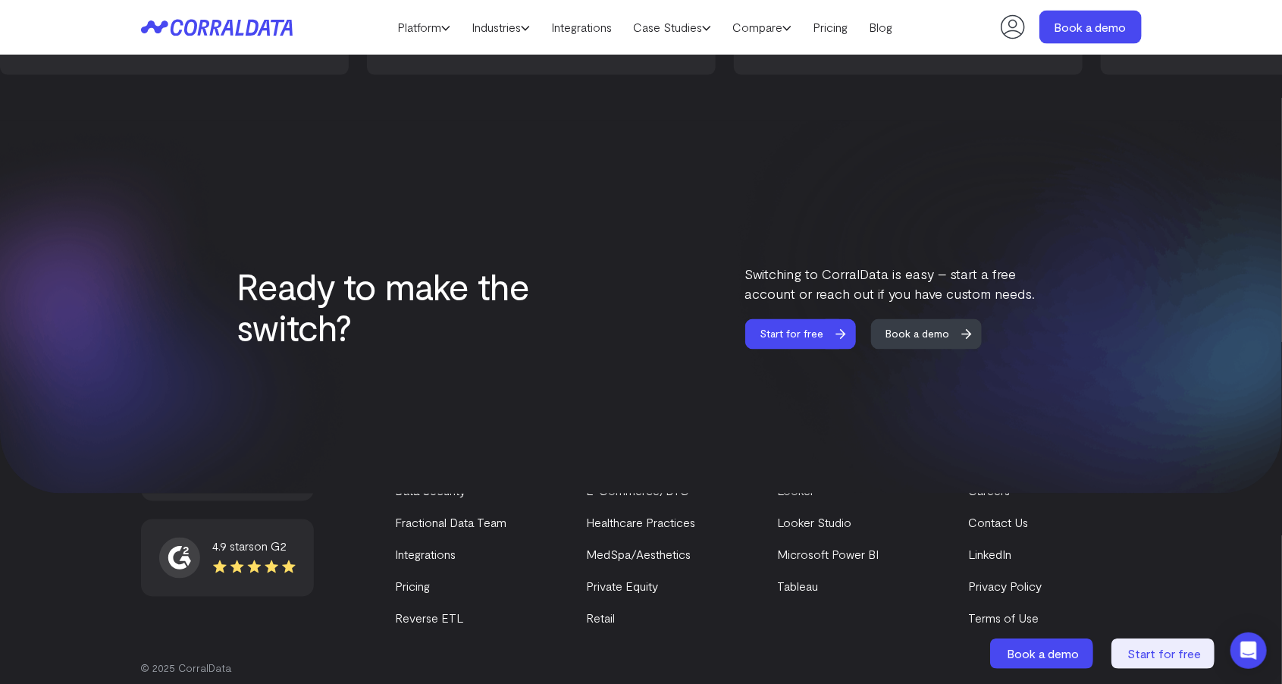
scroll to position [4410, 0]
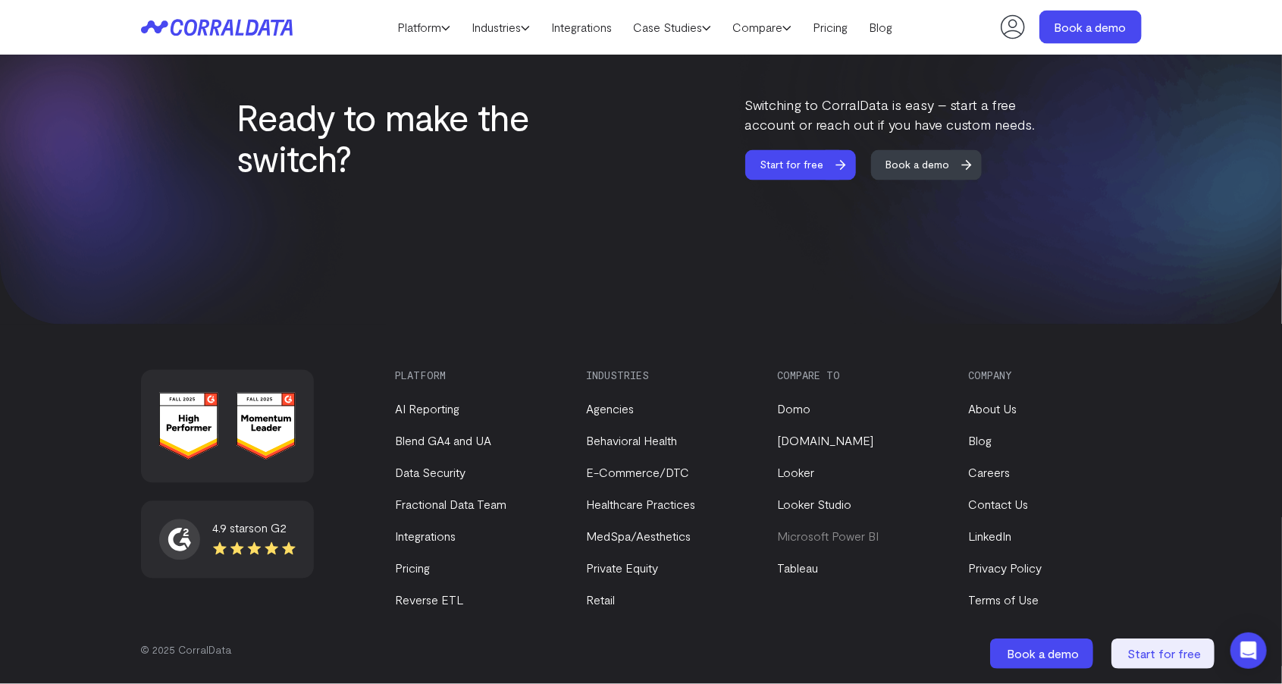
click at [780, 529] on link "Microsoft Power BI" at bounding box center [829, 536] width 102 height 14
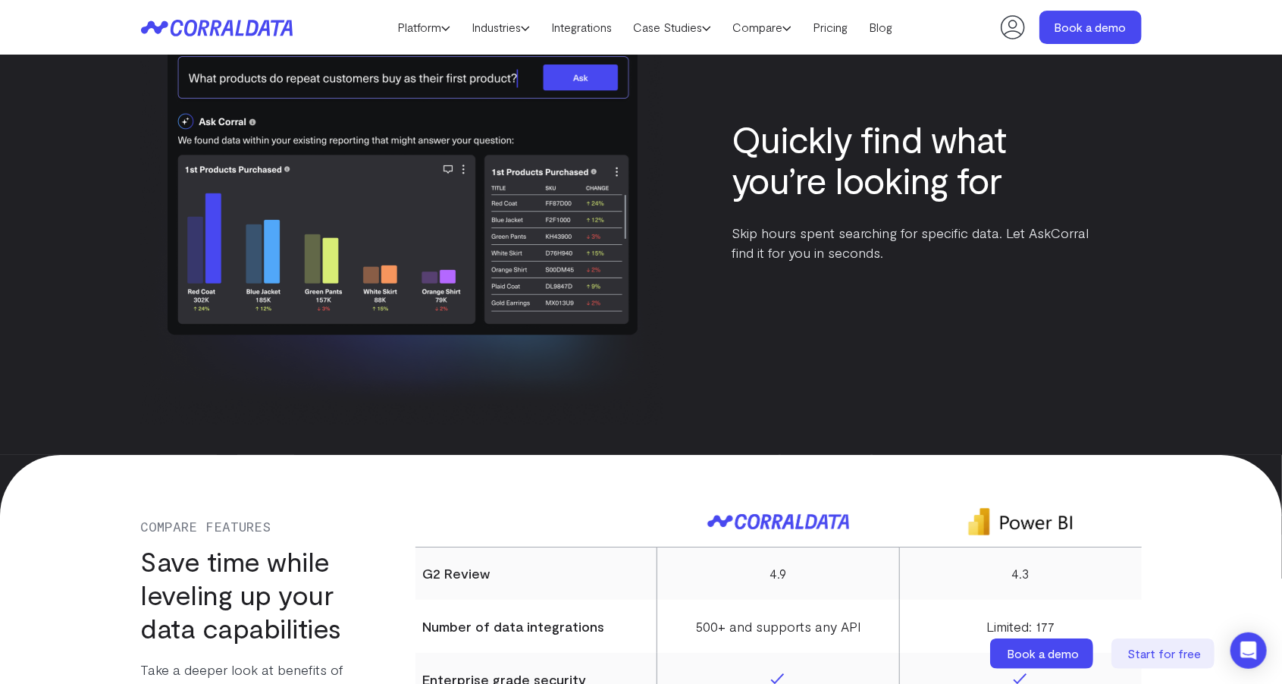
scroll to position [5775, 0]
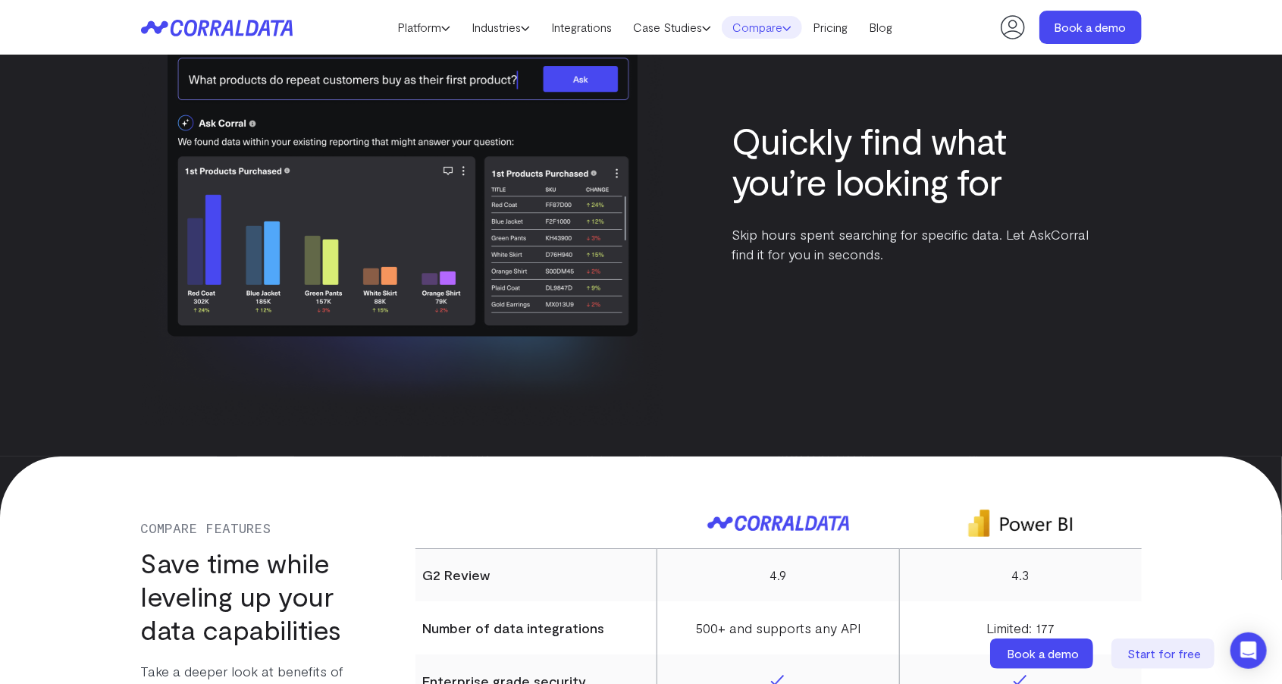
click at [765, 30] on link "Compare" at bounding box center [761, 27] width 80 height 23
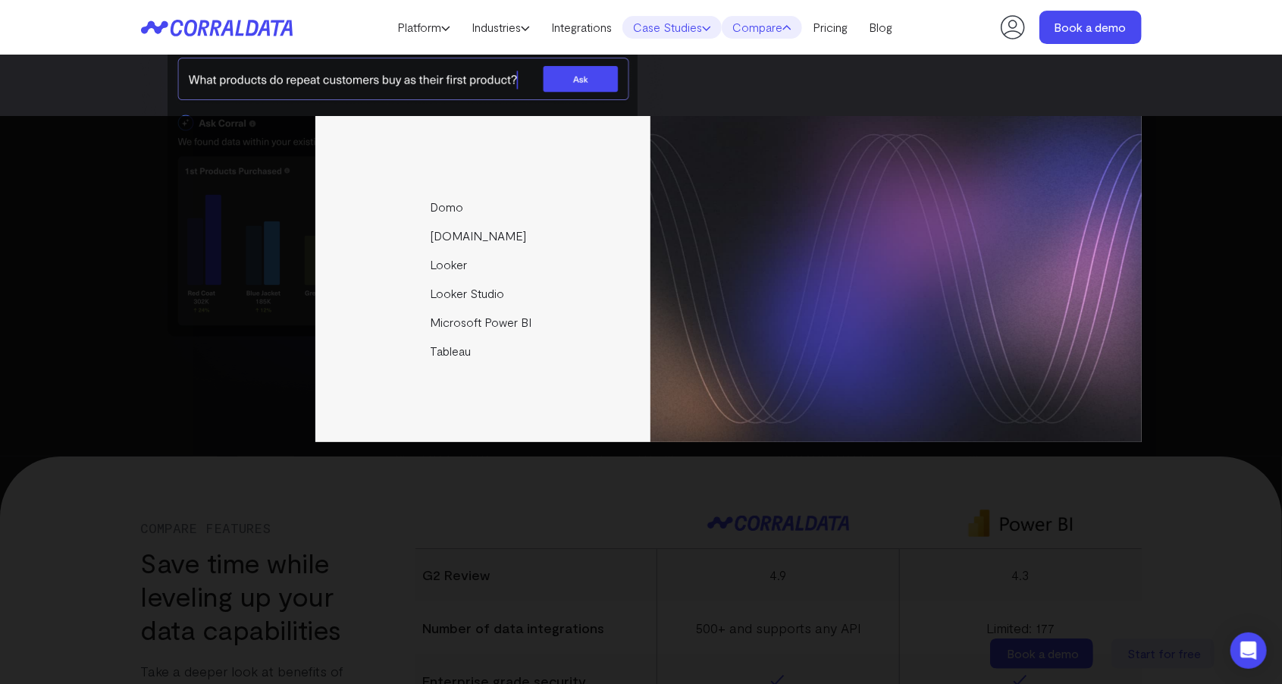
click at [665, 34] on link "Case Studies" at bounding box center [671, 27] width 99 height 23
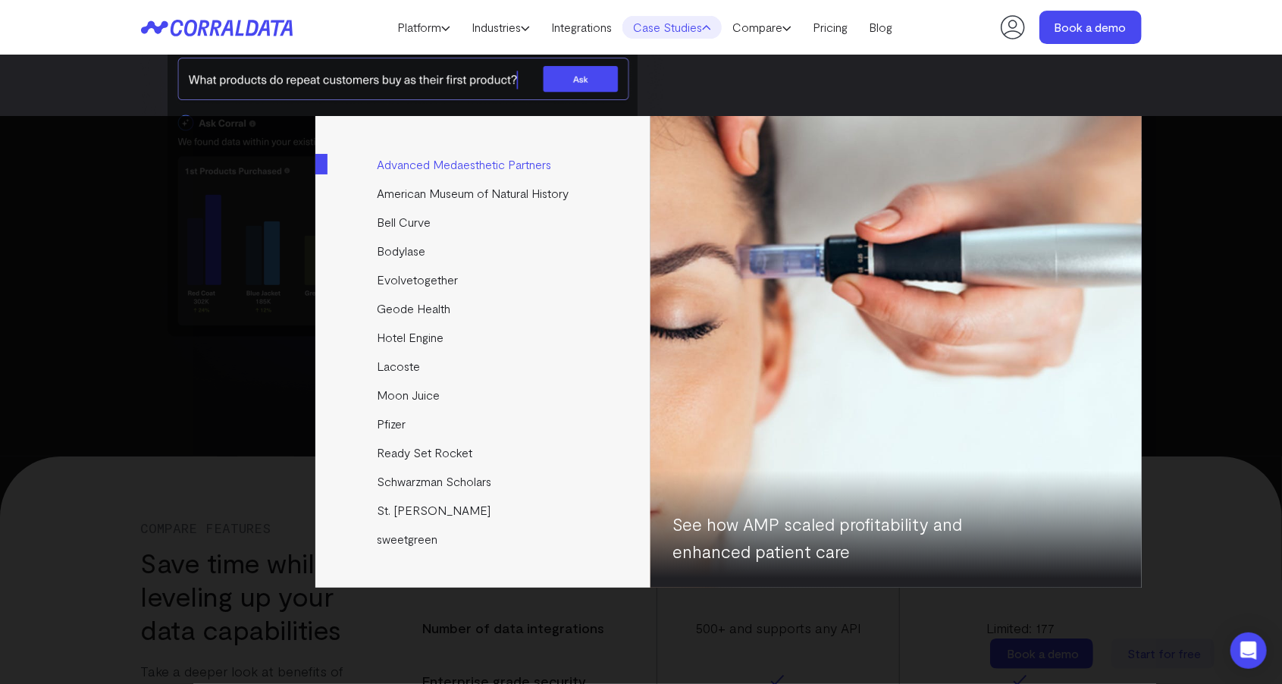
click at [402, 167] on link "Advanced Medaesthetic Partners" at bounding box center [483, 164] width 337 height 29
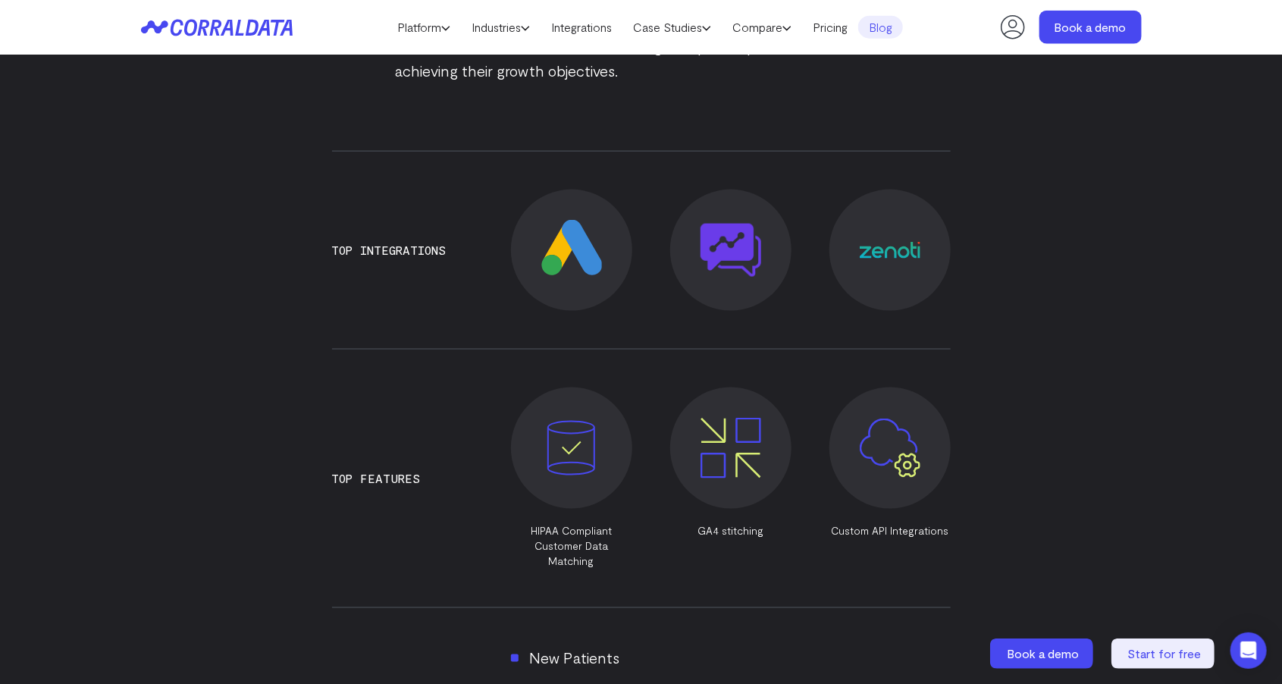
scroll to position [983, 0]
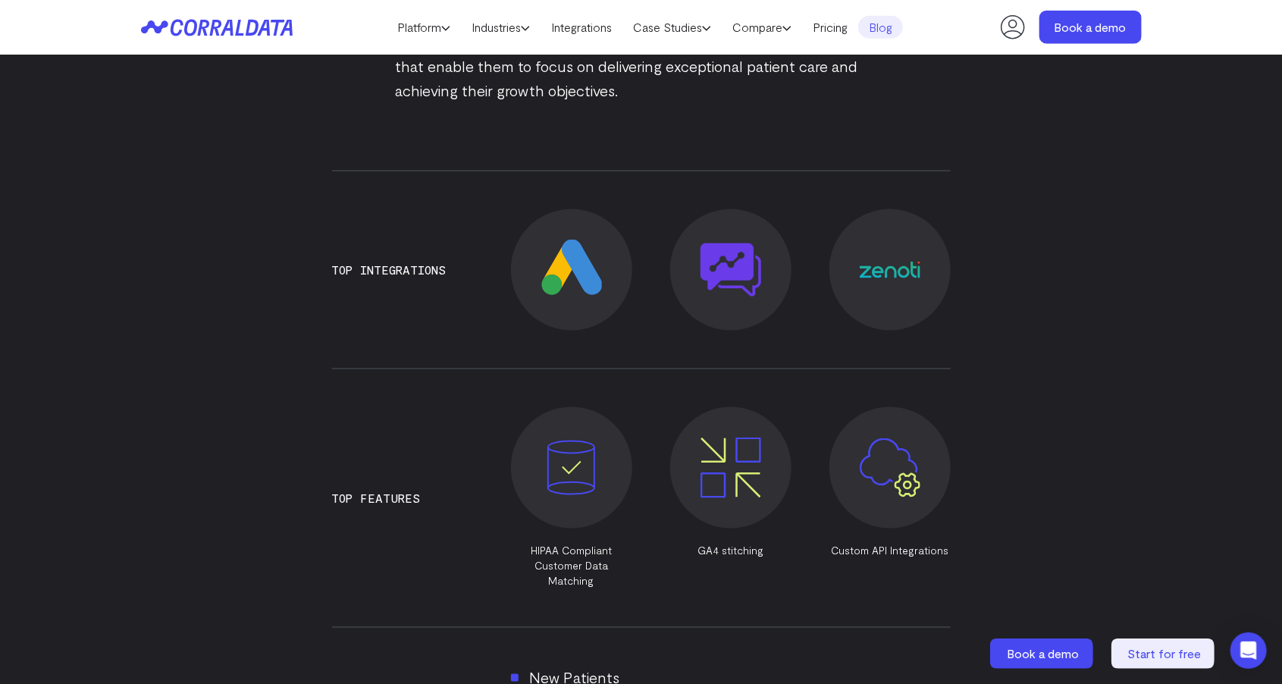
click at [127, 304] on div "Discover how Advanced MedAesthetic Partners (AMP) unified EMR, marketing, and o…" at bounding box center [640, 667] width 1091 height 2161
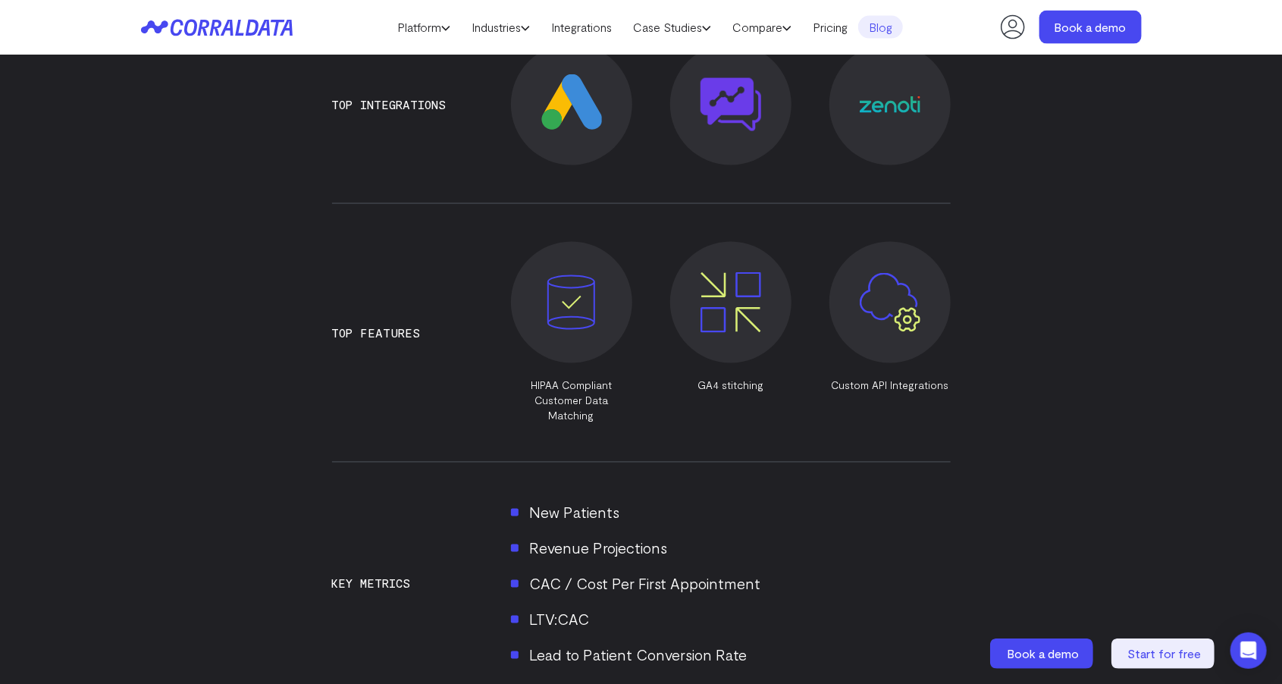
scroll to position [1147, 0]
click at [576, 333] on span at bounding box center [571, 303] width 121 height 121
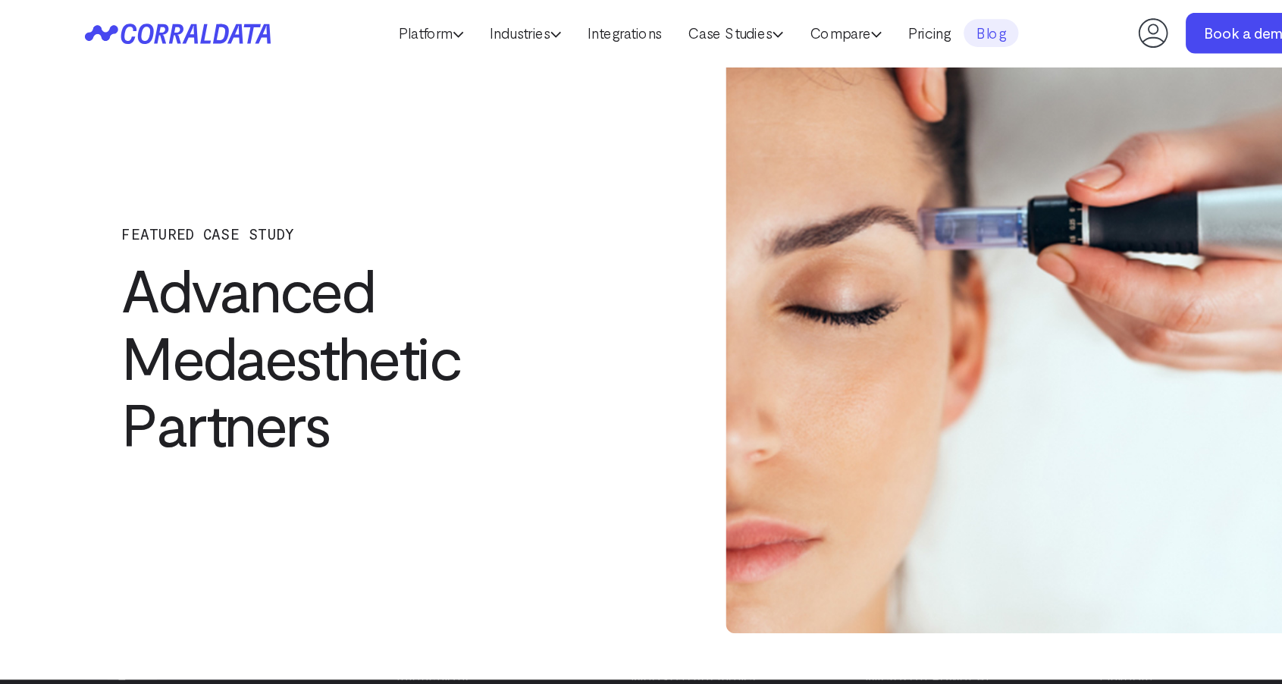
scroll to position [0, 0]
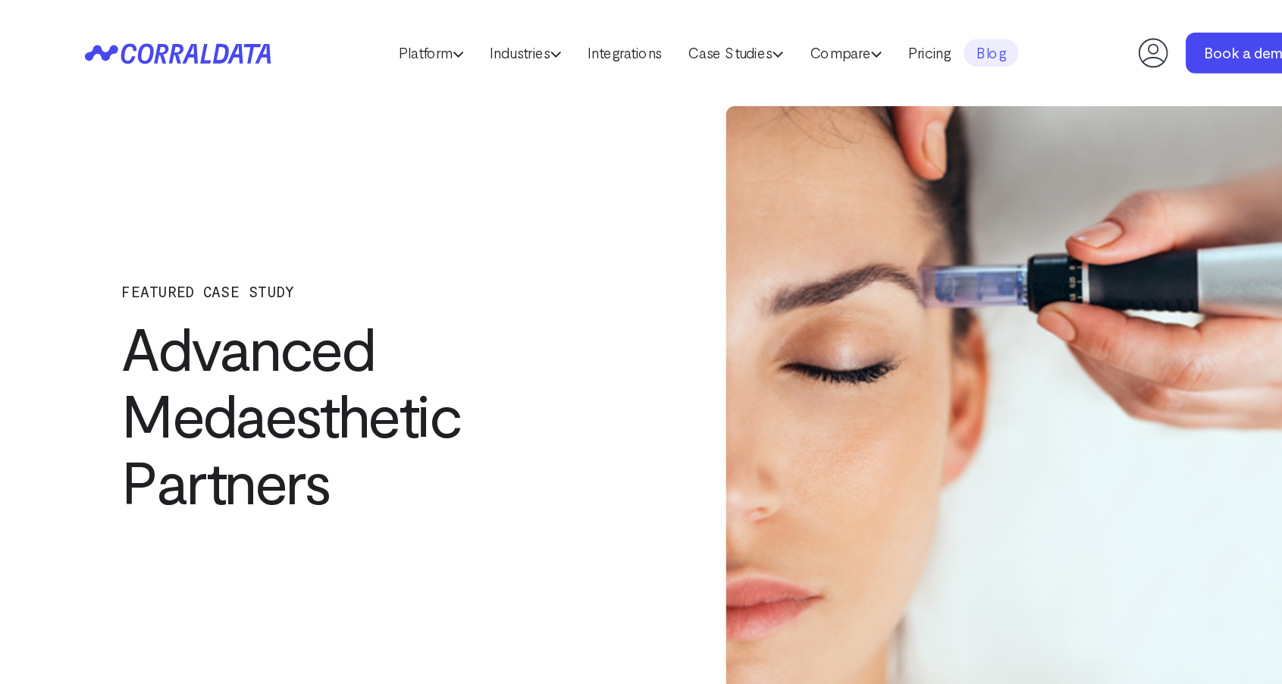
click at [202, 49] on icon at bounding box center [217, 43] width 152 height 17
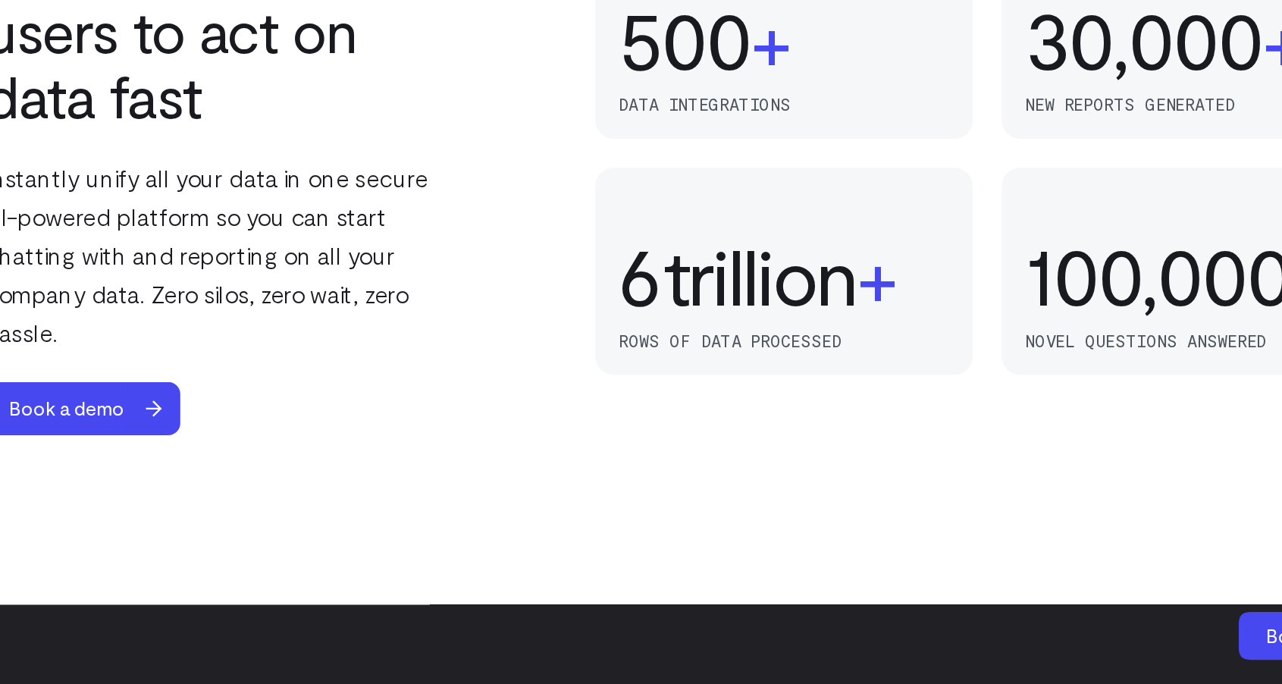
scroll to position [896, 0]
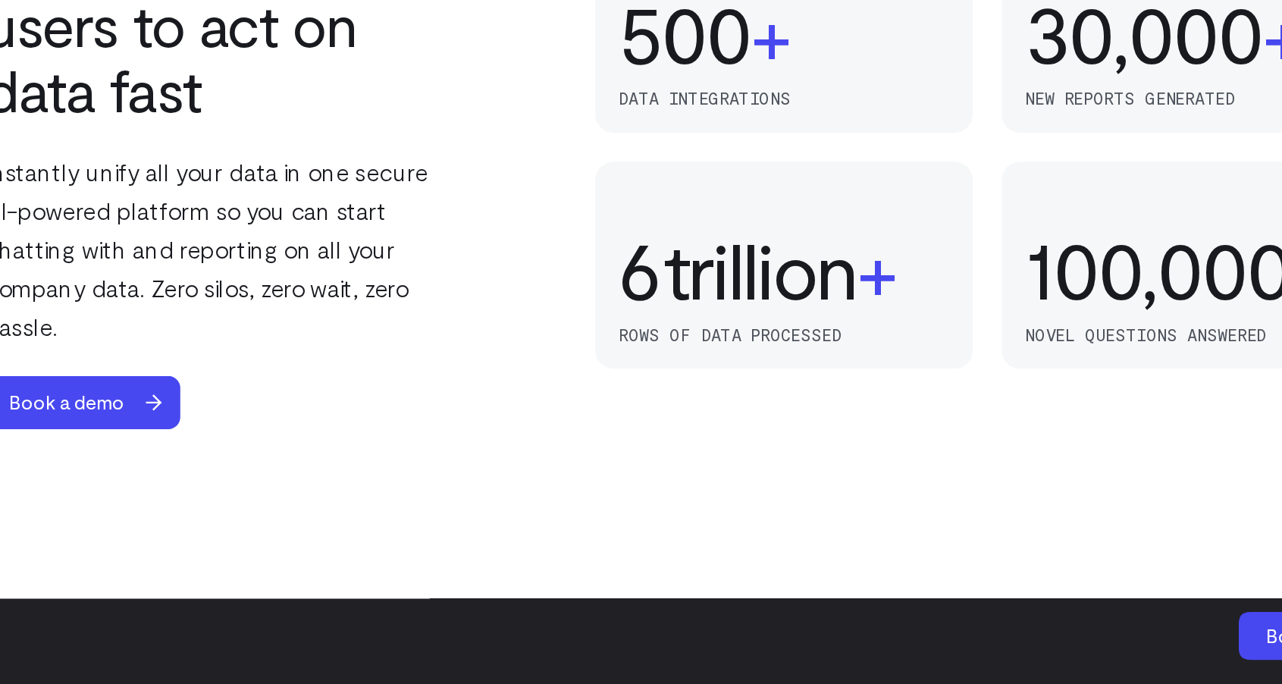
click at [283, 356] on p "Instantly unify all your data in one secure AI-powered platform so you can star…" at bounding box center [355, 410] width 300 height 121
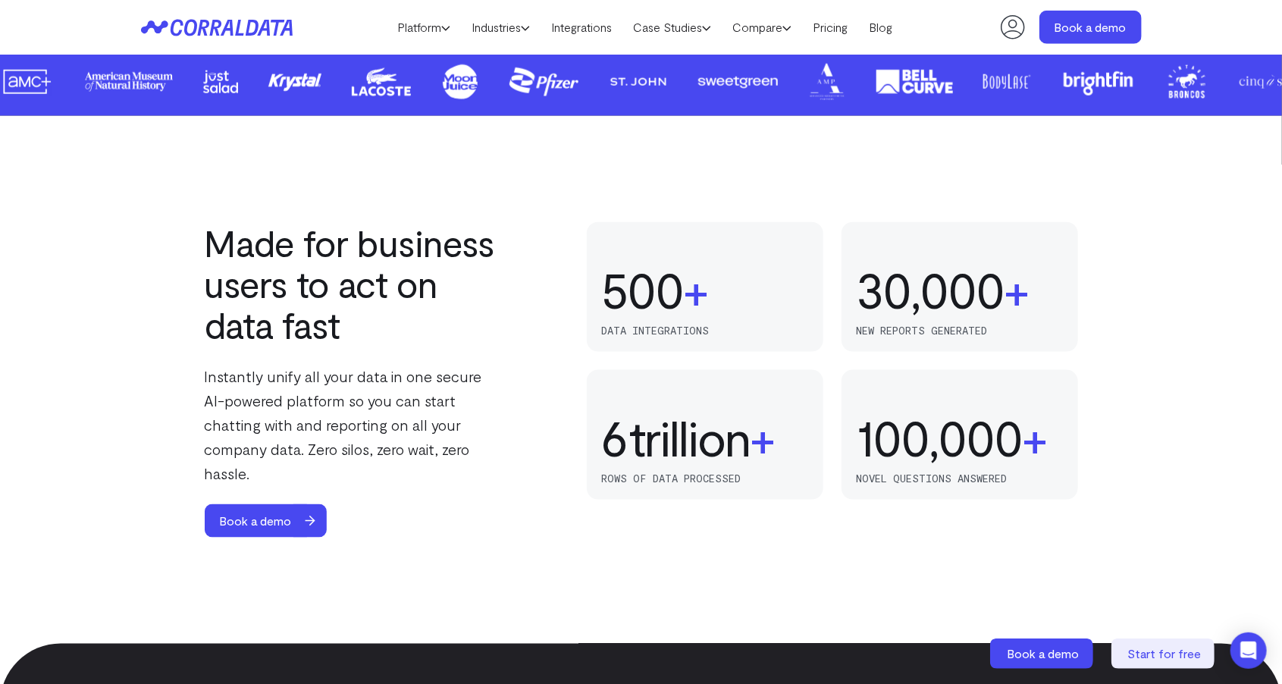
scroll to position [881, 0]
